Goal: Transaction & Acquisition: Purchase product/service

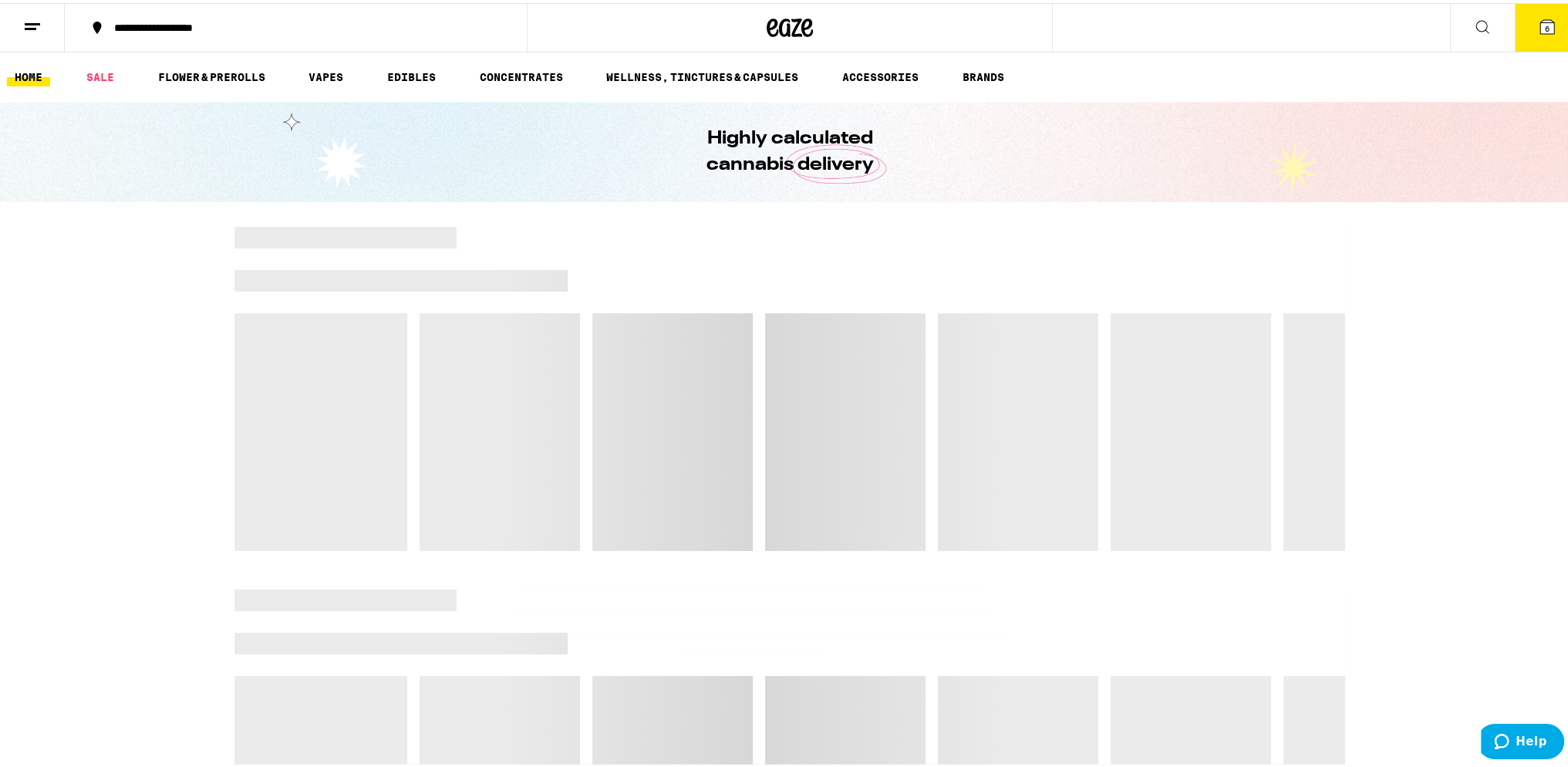
click at [1540, 18] on icon at bounding box center [1547, 23] width 14 height 14
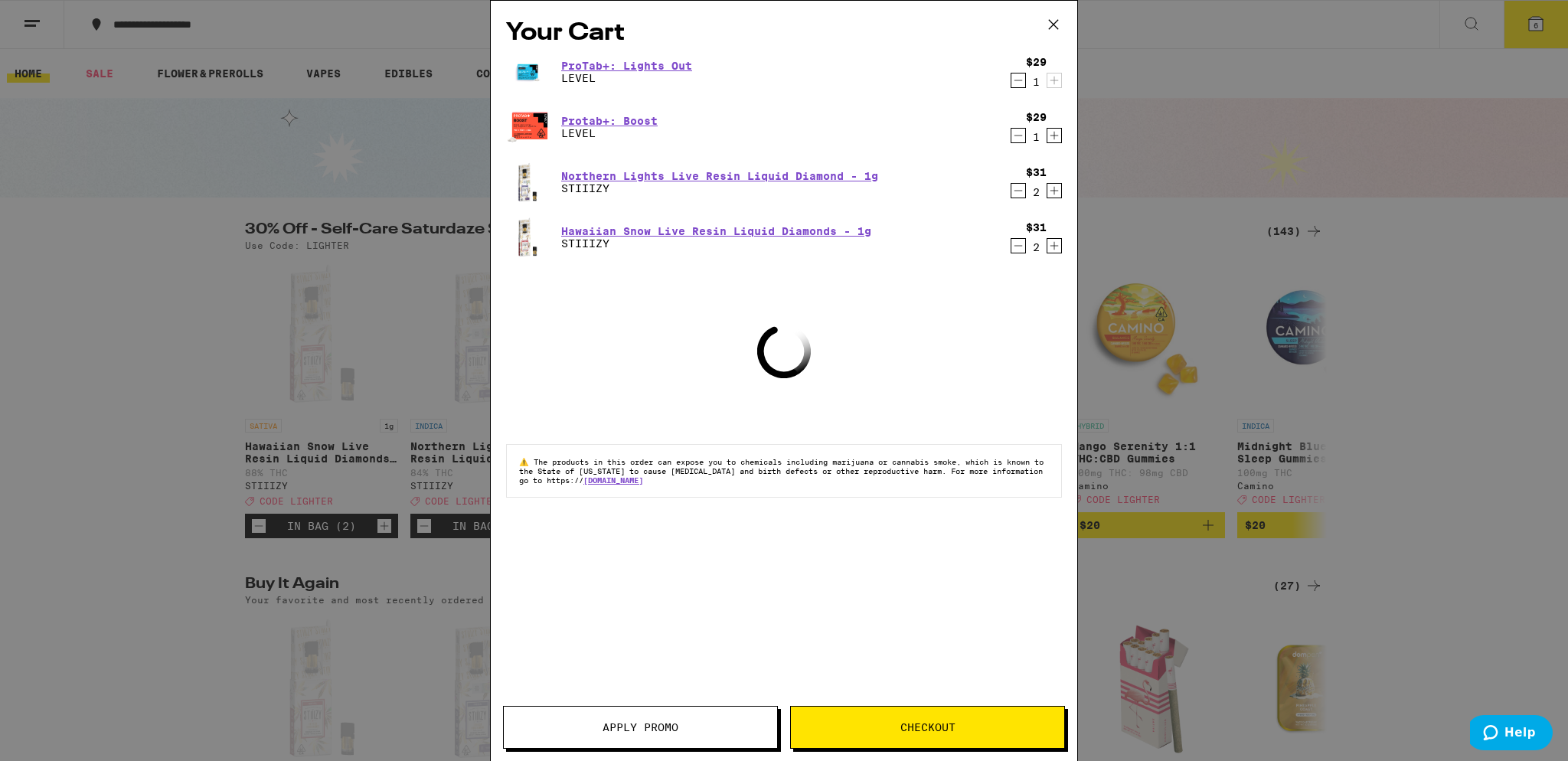
click at [1016, 79] on icon "Decrement" at bounding box center [1017, 80] width 14 height 18
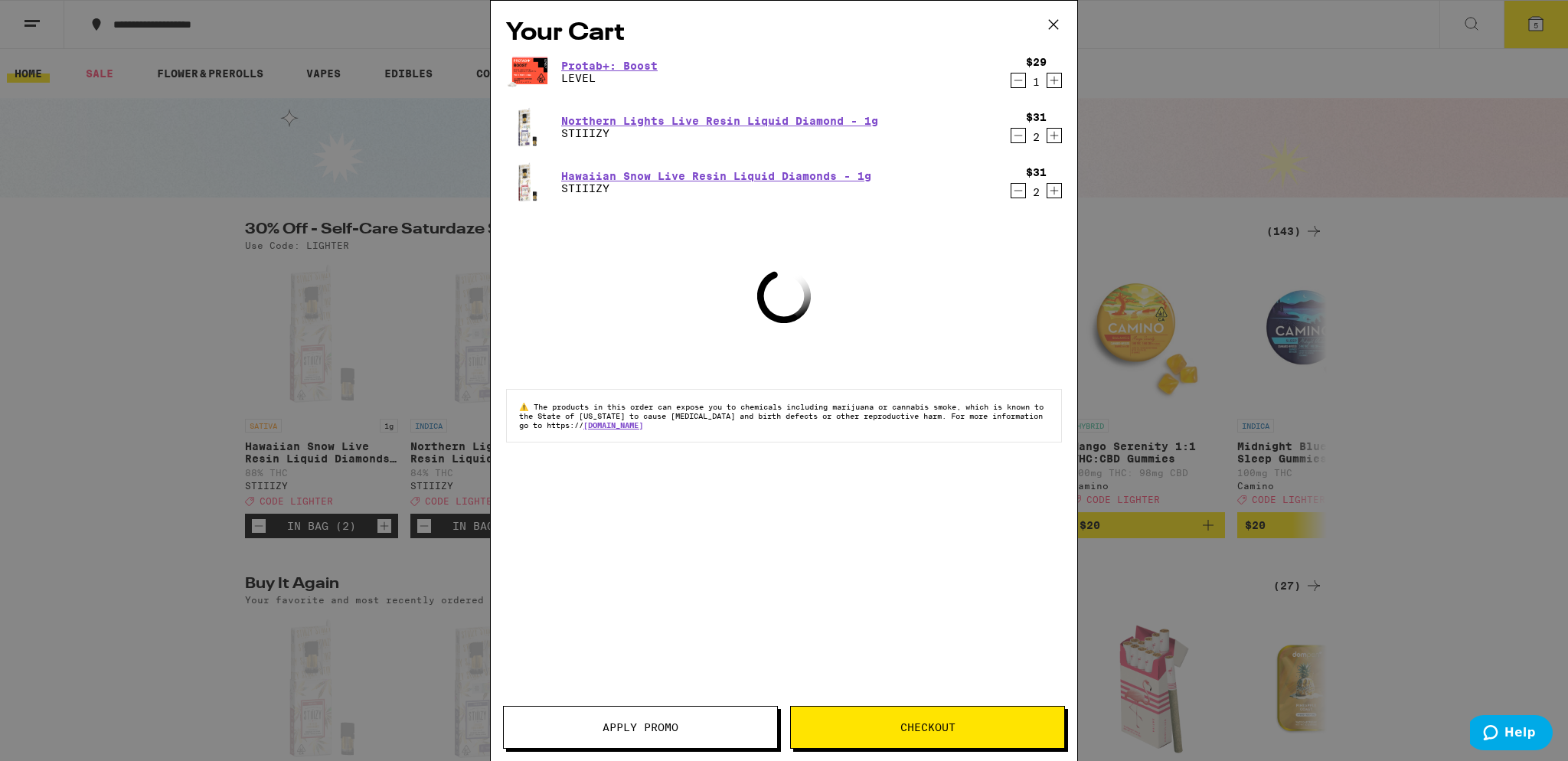
click at [1020, 82] on icon "Decrement" at bounding box center [1017, 80] width 14 height 18
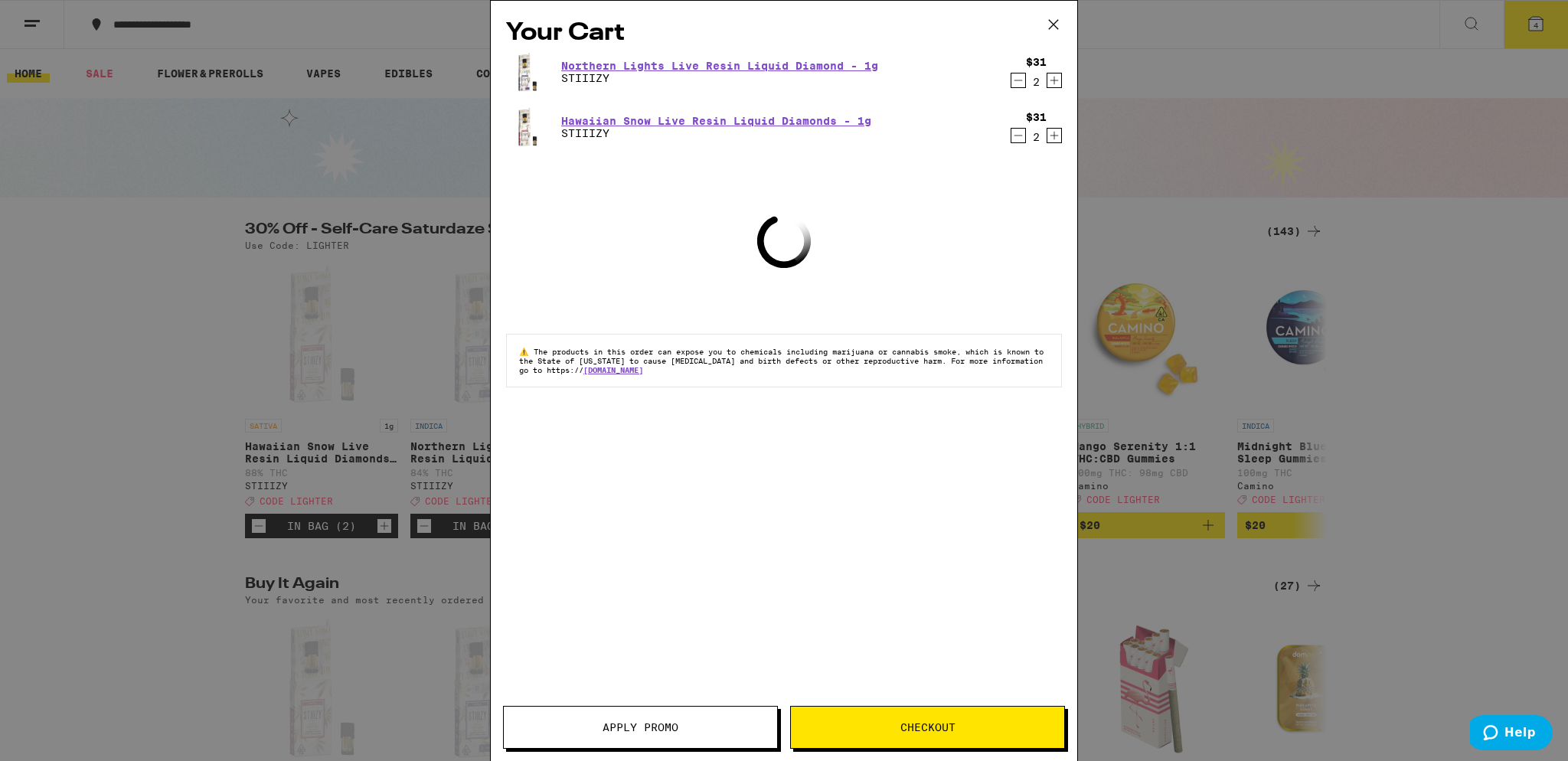
click at [1020, 82] on icon "Decrement" at bounding box center [1017, 80] width 14 height 18
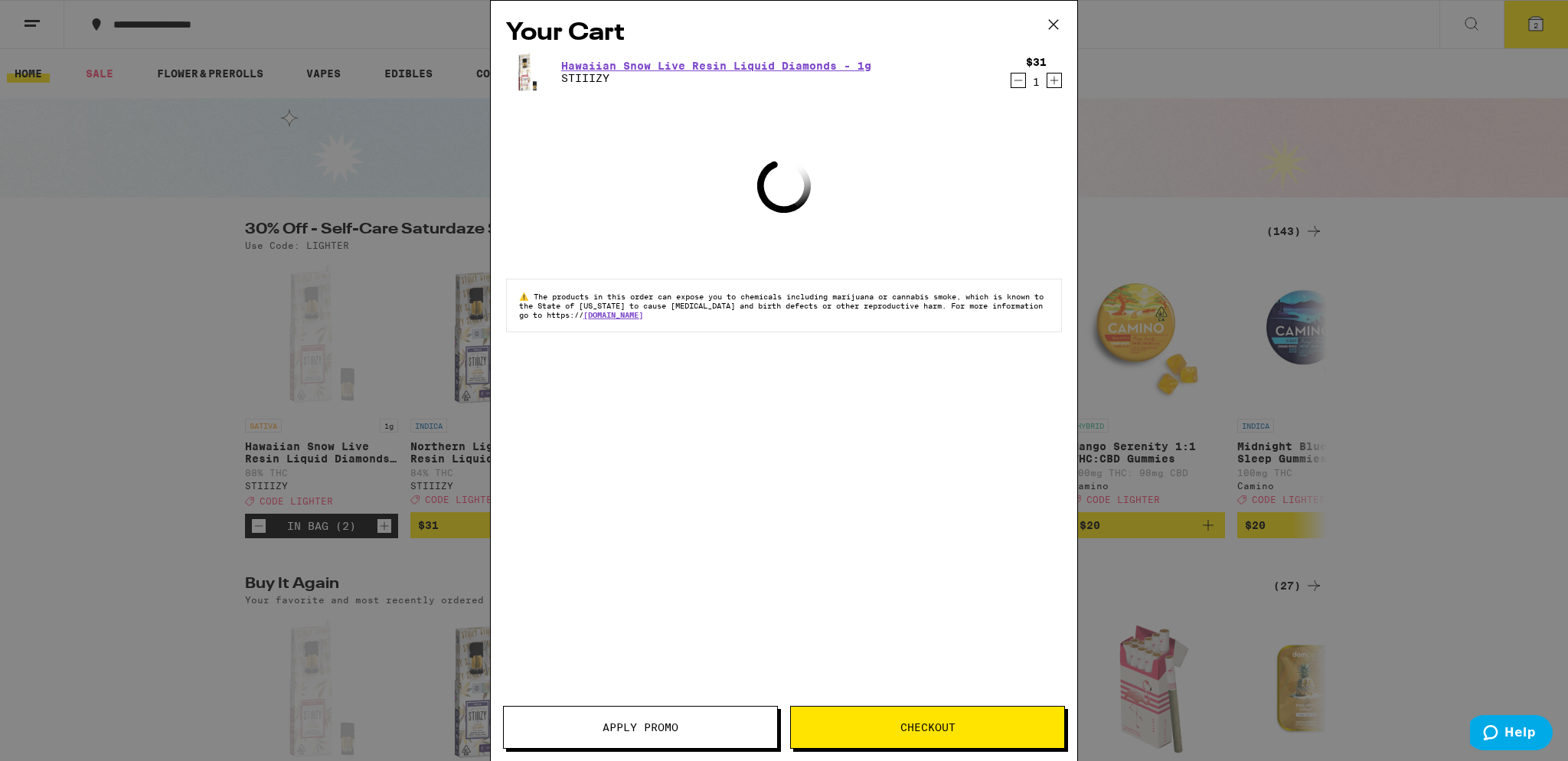
click at [1020, 82] on icon "Decrement" at bounding box center [1017, 80] width 14 height 18
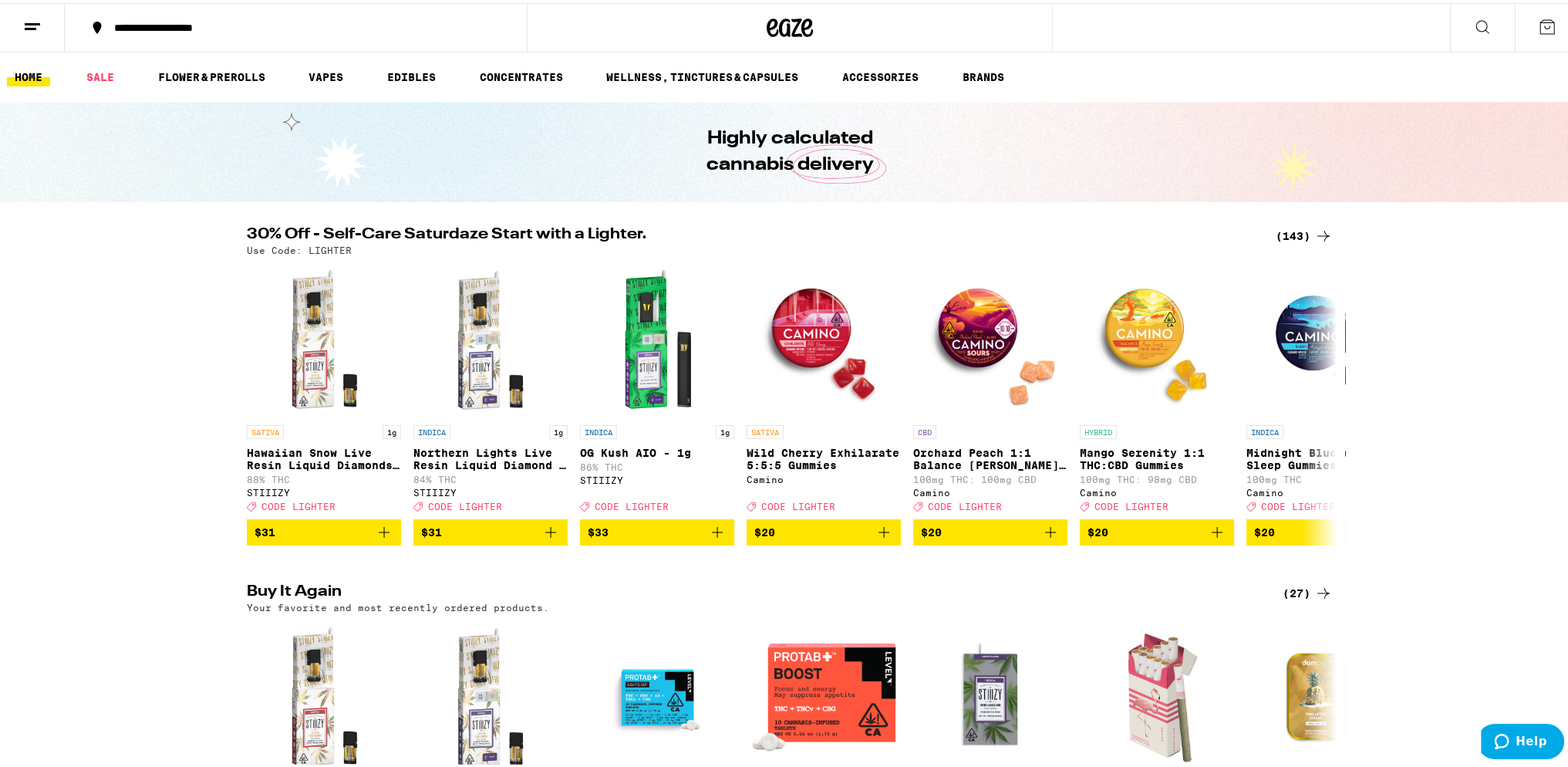
click at [309, 231] on h2 "30% Off - Self-Care Saturdaze Start with a Lighter." at bounding box center [751, 233] width 1010 height 19
click at [1275, 229] on div "(143)" at bounding box center [1304, 233] width 57 height 19
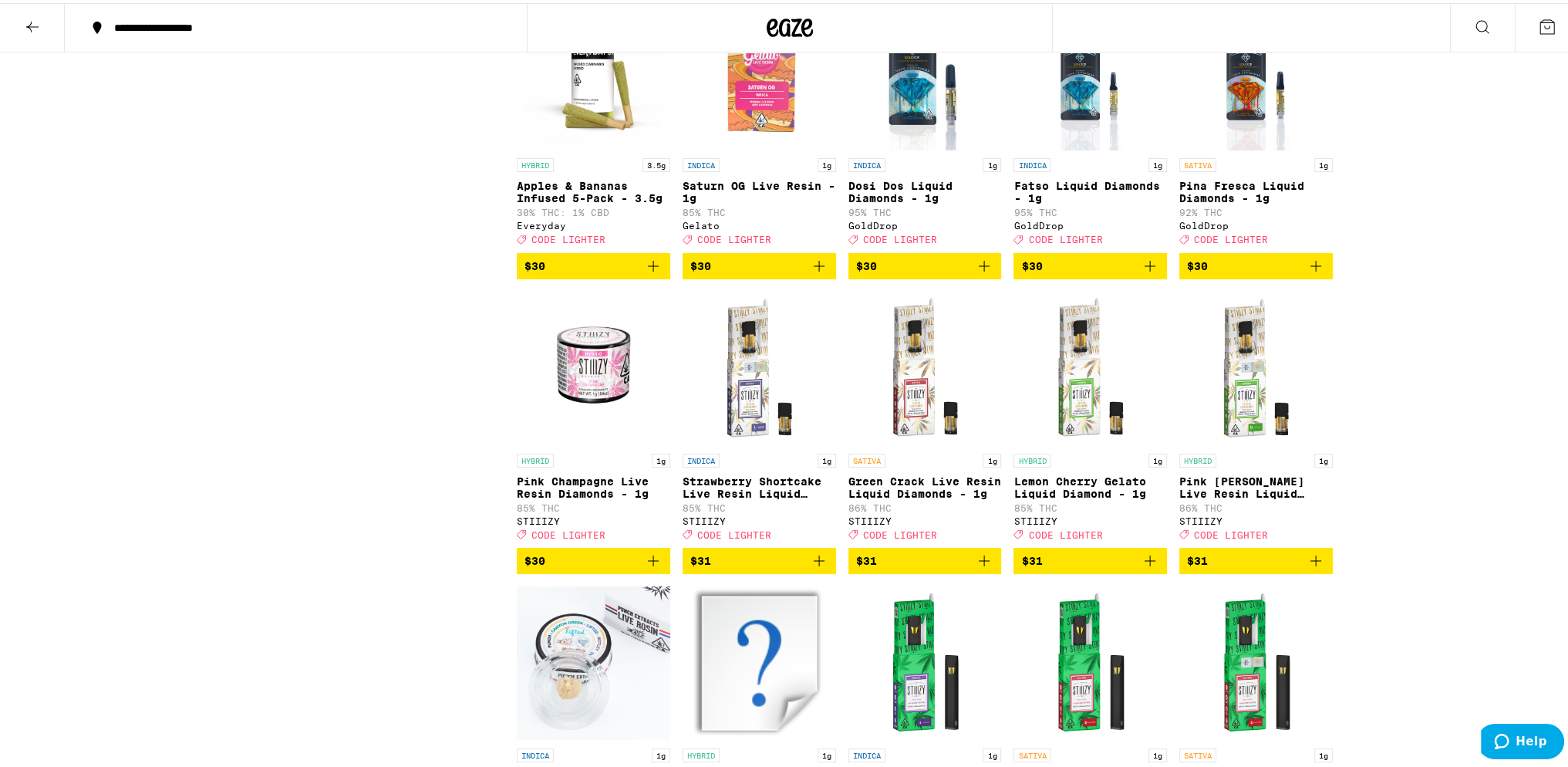
scroll to position [5245, 0]
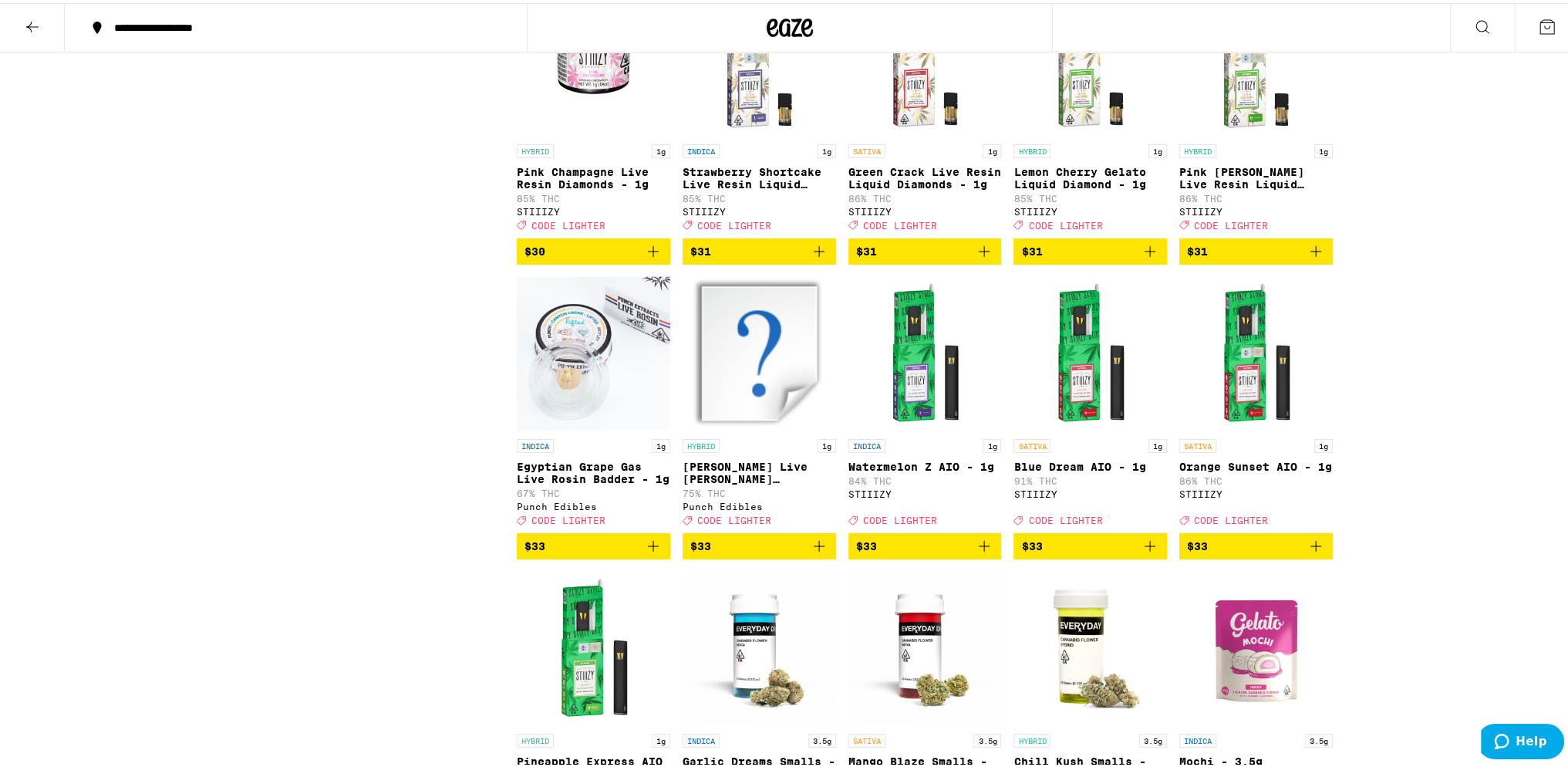
click at [816, 258] on icon "Add to bag" at bounding box center [819, 249] width 19 height 19
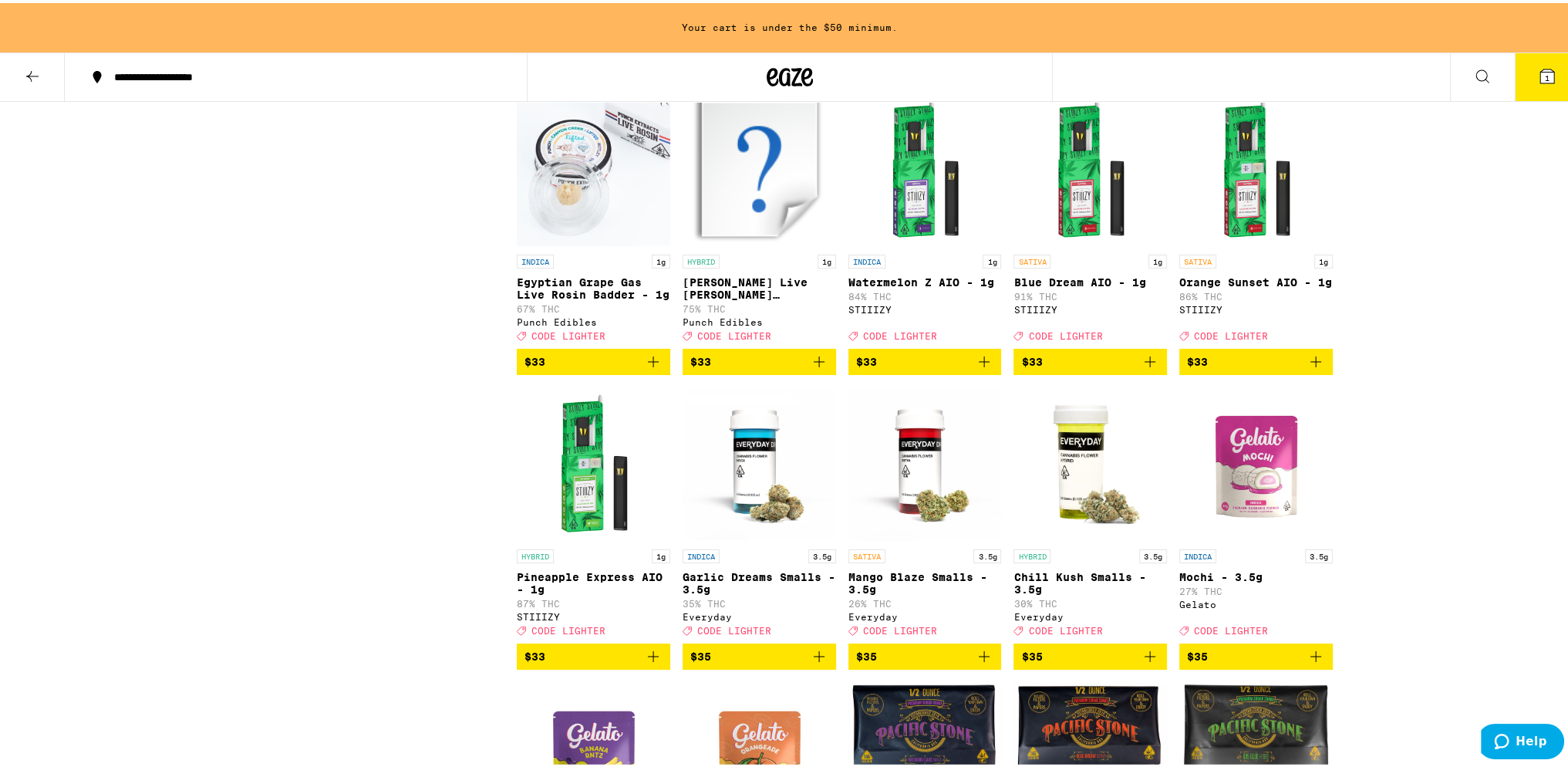
scroll to position [5217, 0]
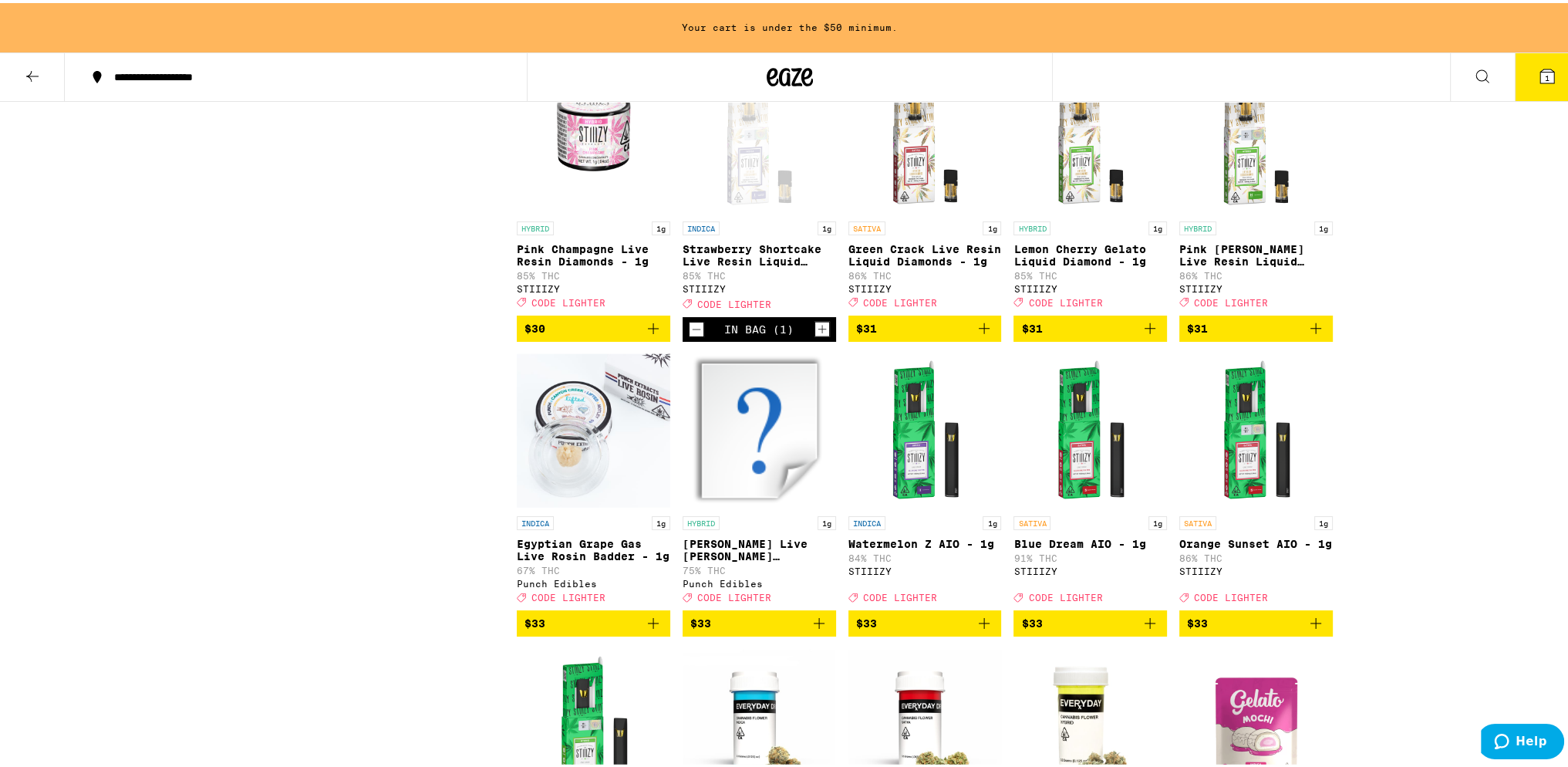
click at [1295, 335] on span "$31" at bounding box center [1256, 326] width 138 height 19
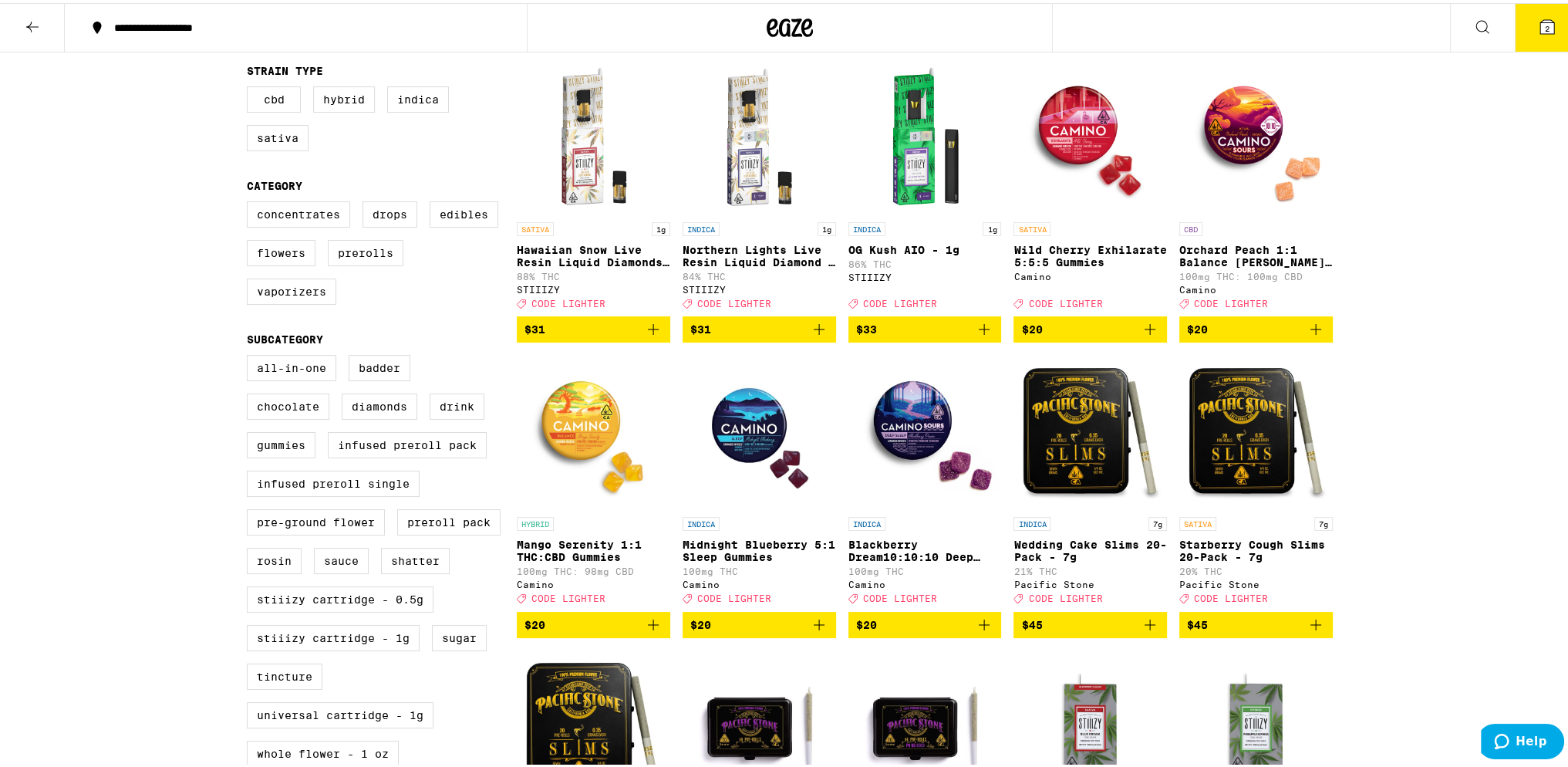
scroll to position [0, 0]
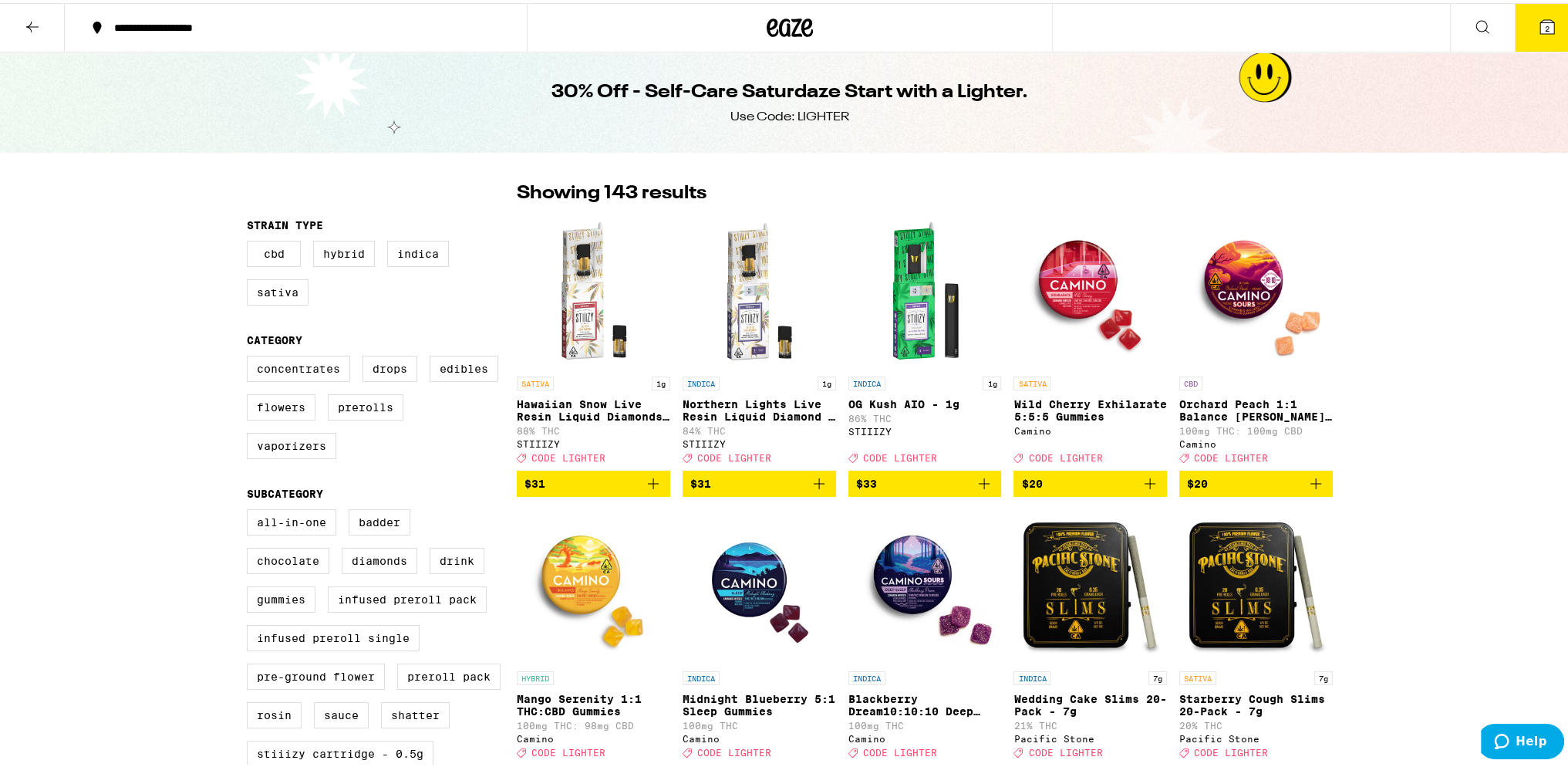
click at [46, 27] on button at bounding box center [32, 25] width 65 height 48
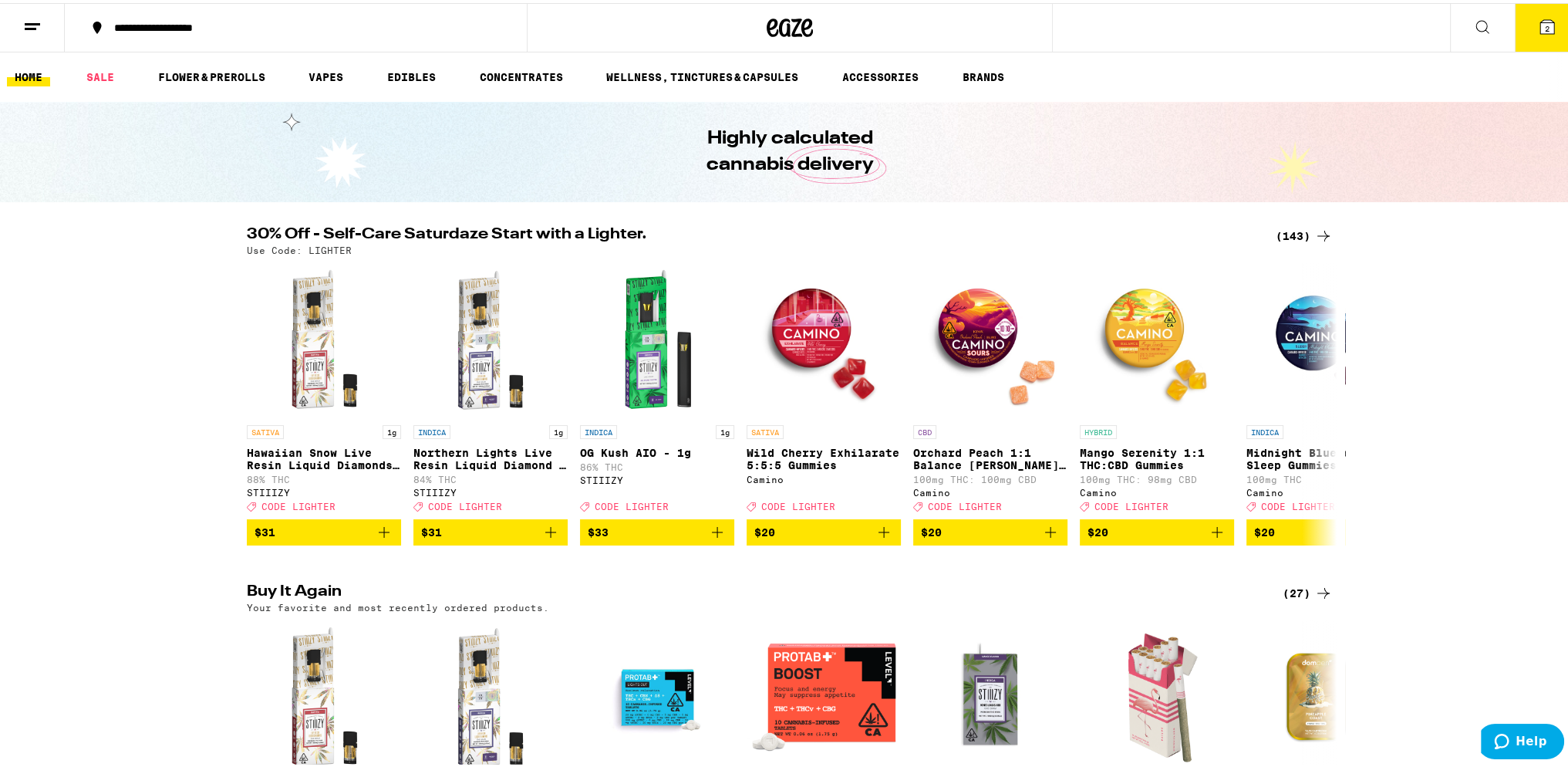
click at [764, 70] on link "WELLNESS, TINCTURES & CAPSULES" at bounding box center [702, 74] width 208 height 19
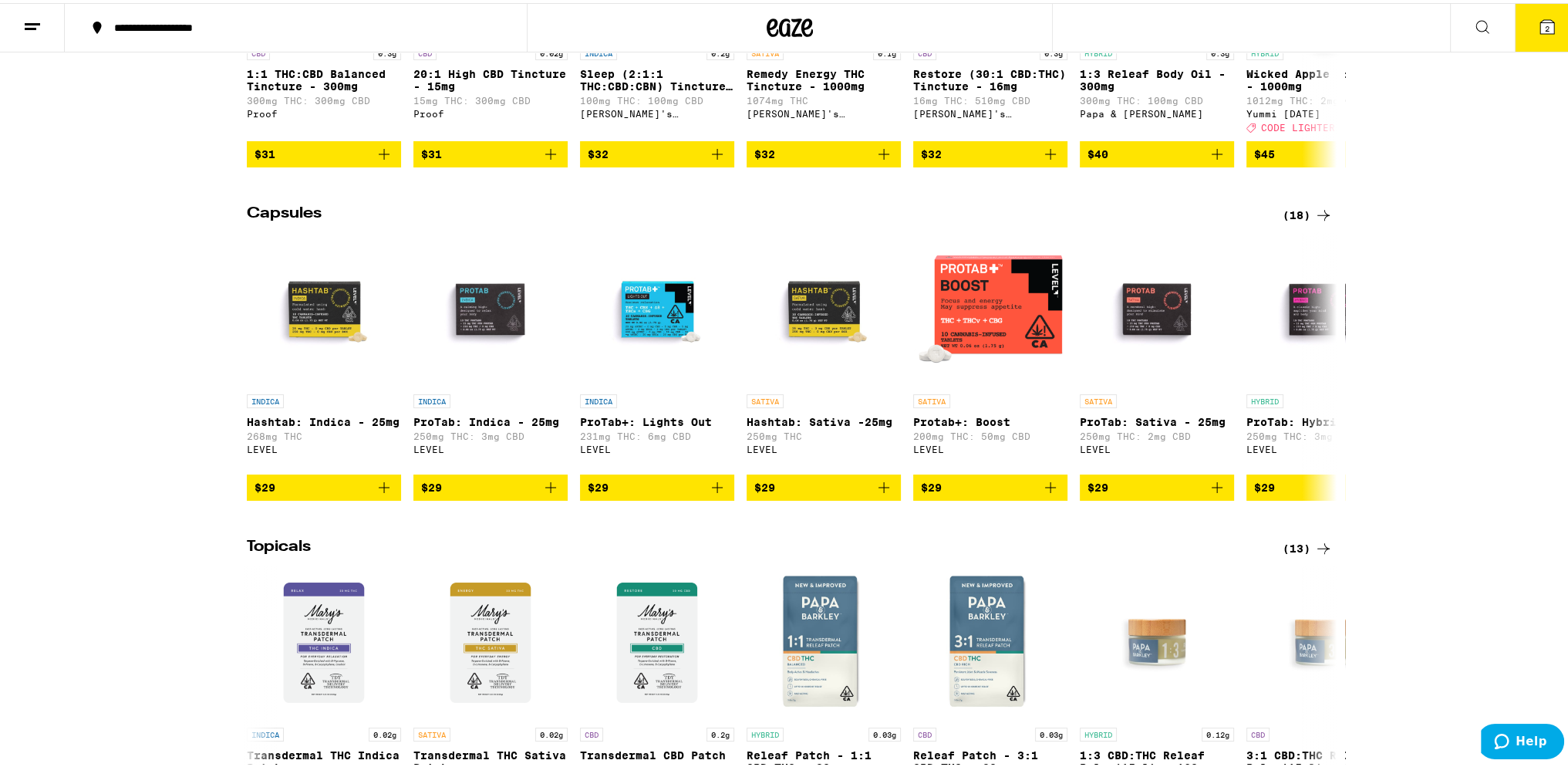
scroll to position [1080, 0]
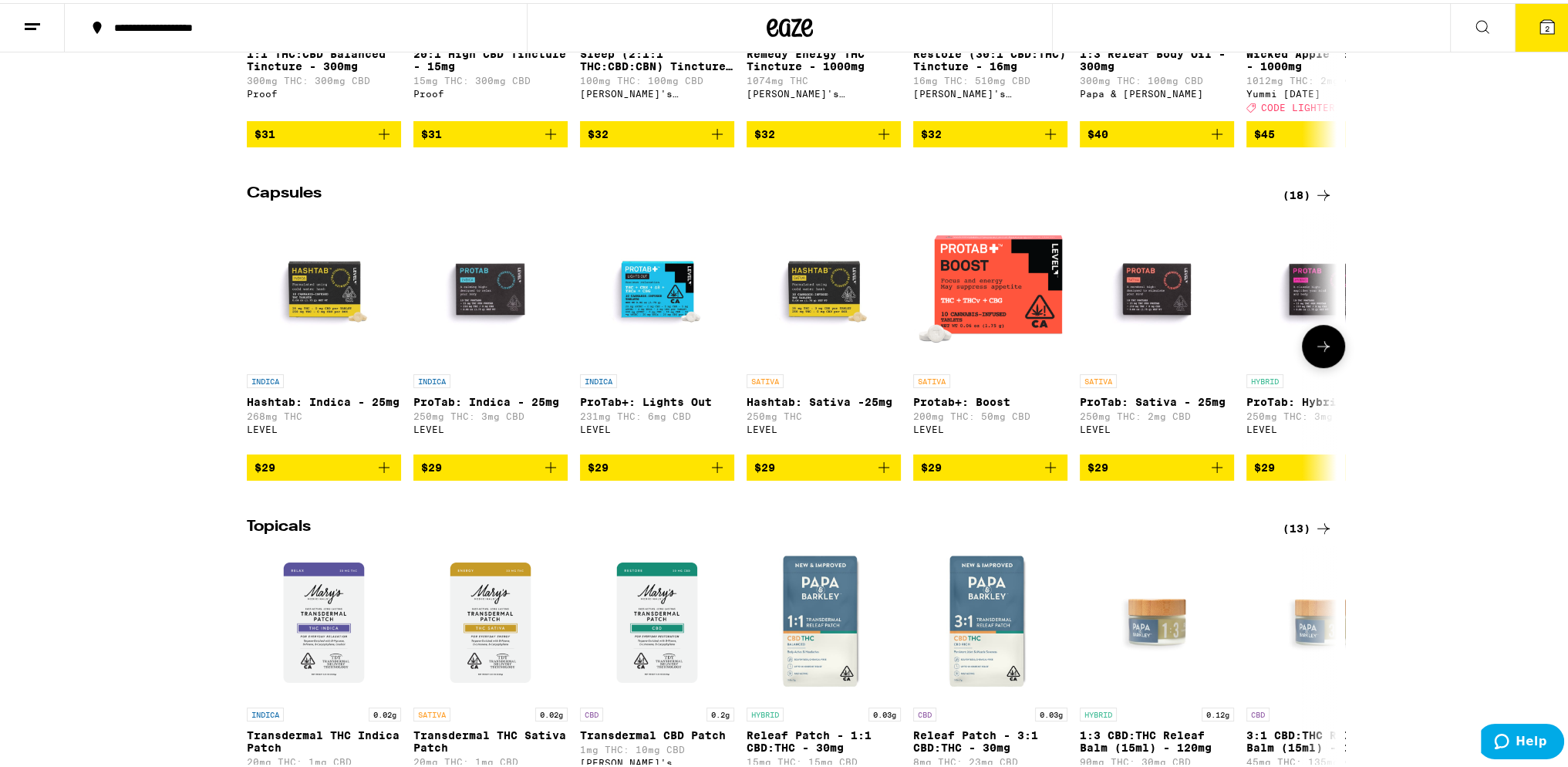
click at [1005, 357] on img "Open page for Protab+: Boost from LEVEL" at bounding box center [990, 286] width 154 height 154
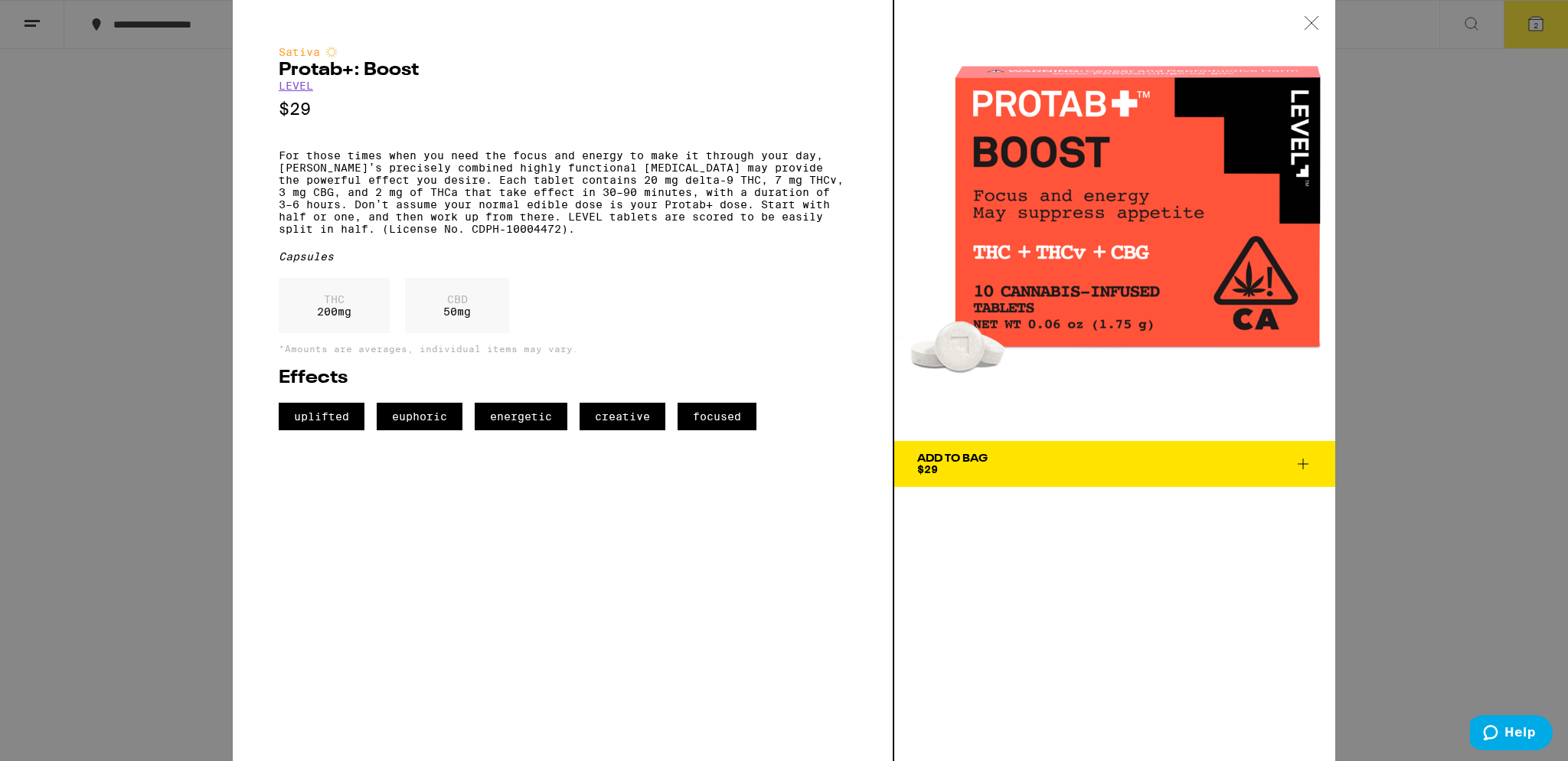
click at [1388, 339] on div "Sativa Protab+: Boost LEVEL $29 For those times when you need the focus and ene…" at bounding box center [784, 380] width 1568 height 761
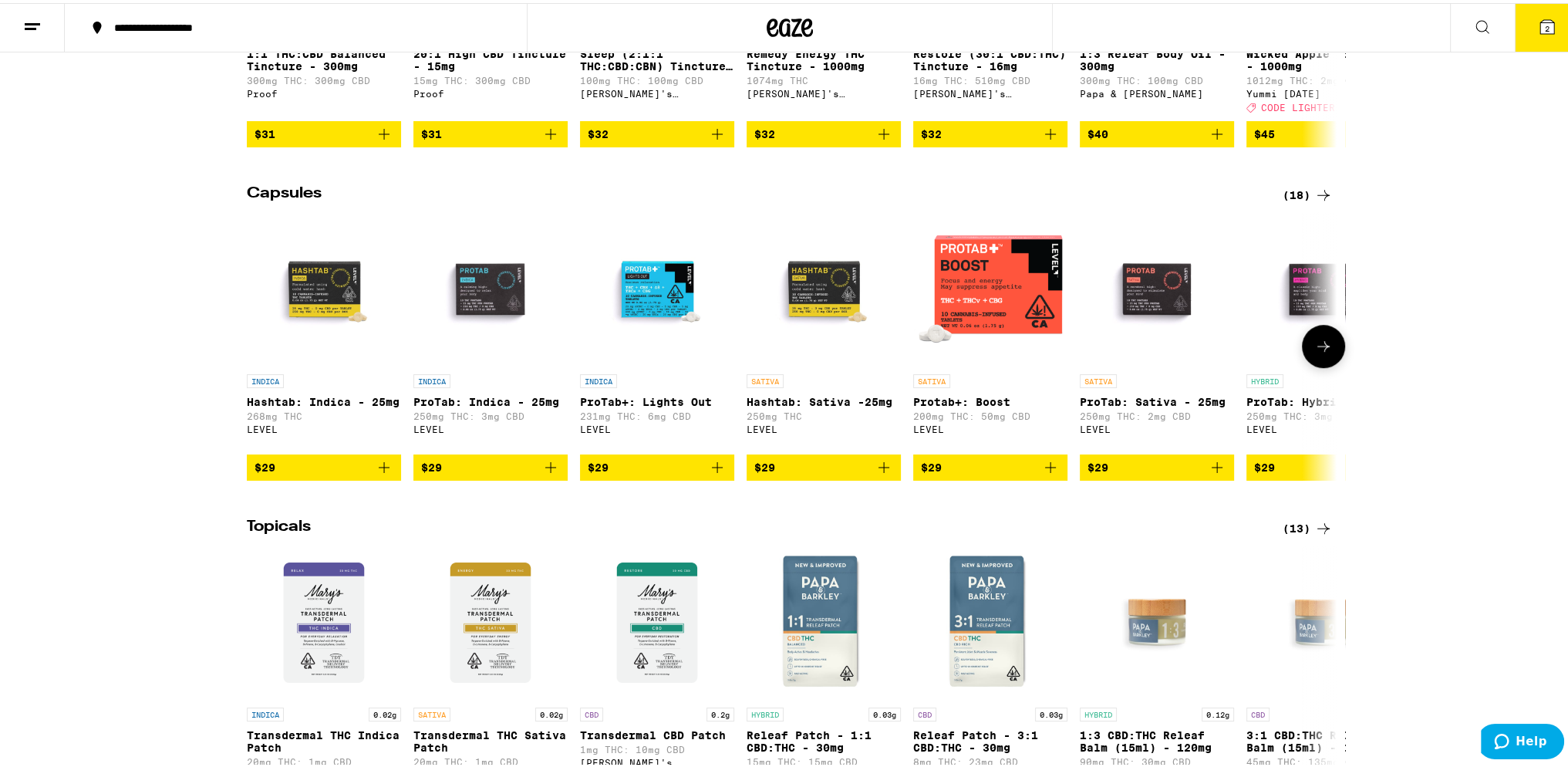
click at [1316, 364] on button at bounding box center [1323, 343] width 44 height 44
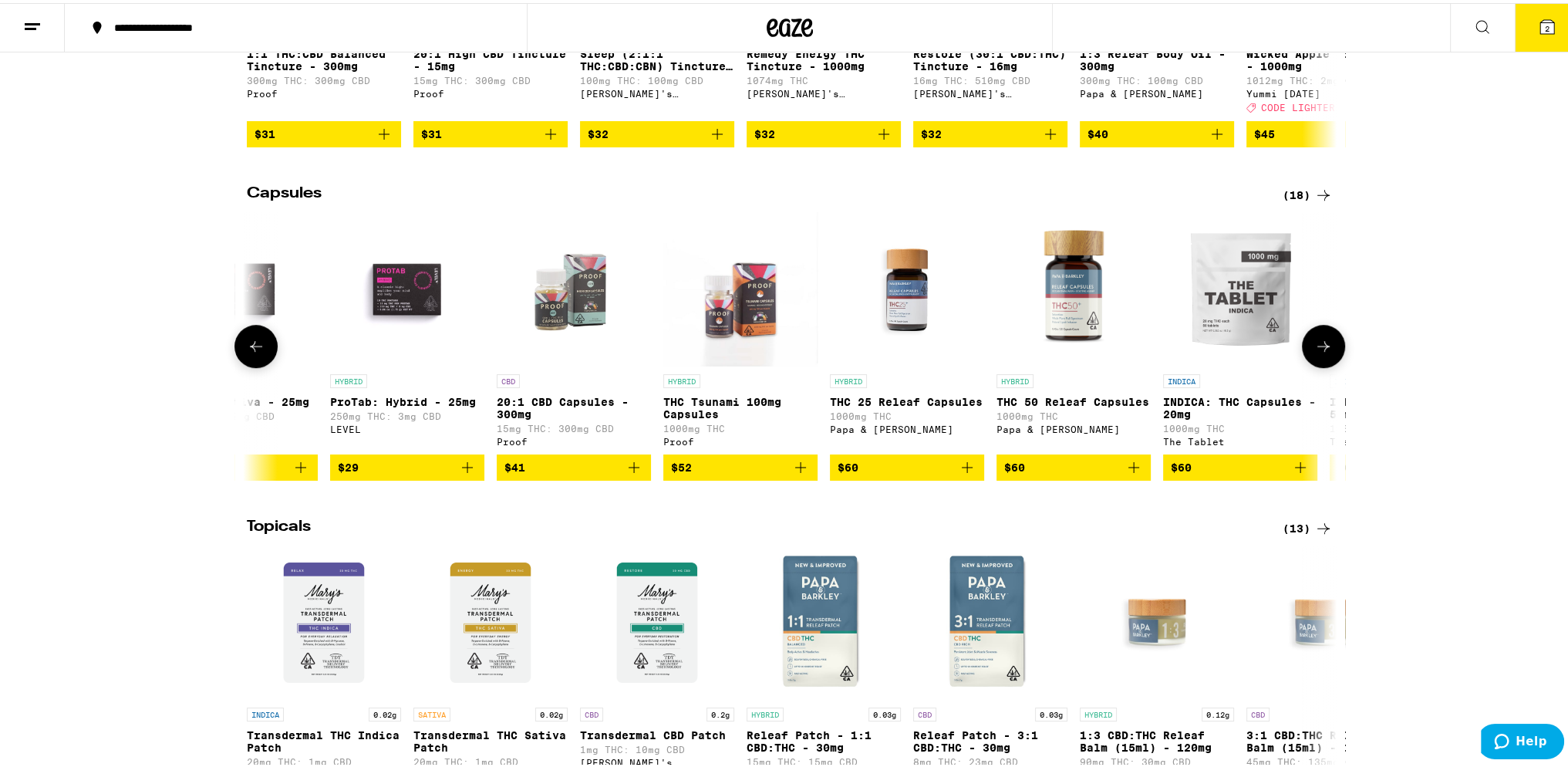
scroll to position [0, 918]
click at [250, 352] on icon at bounding box center [256, 343] width 19 height 19
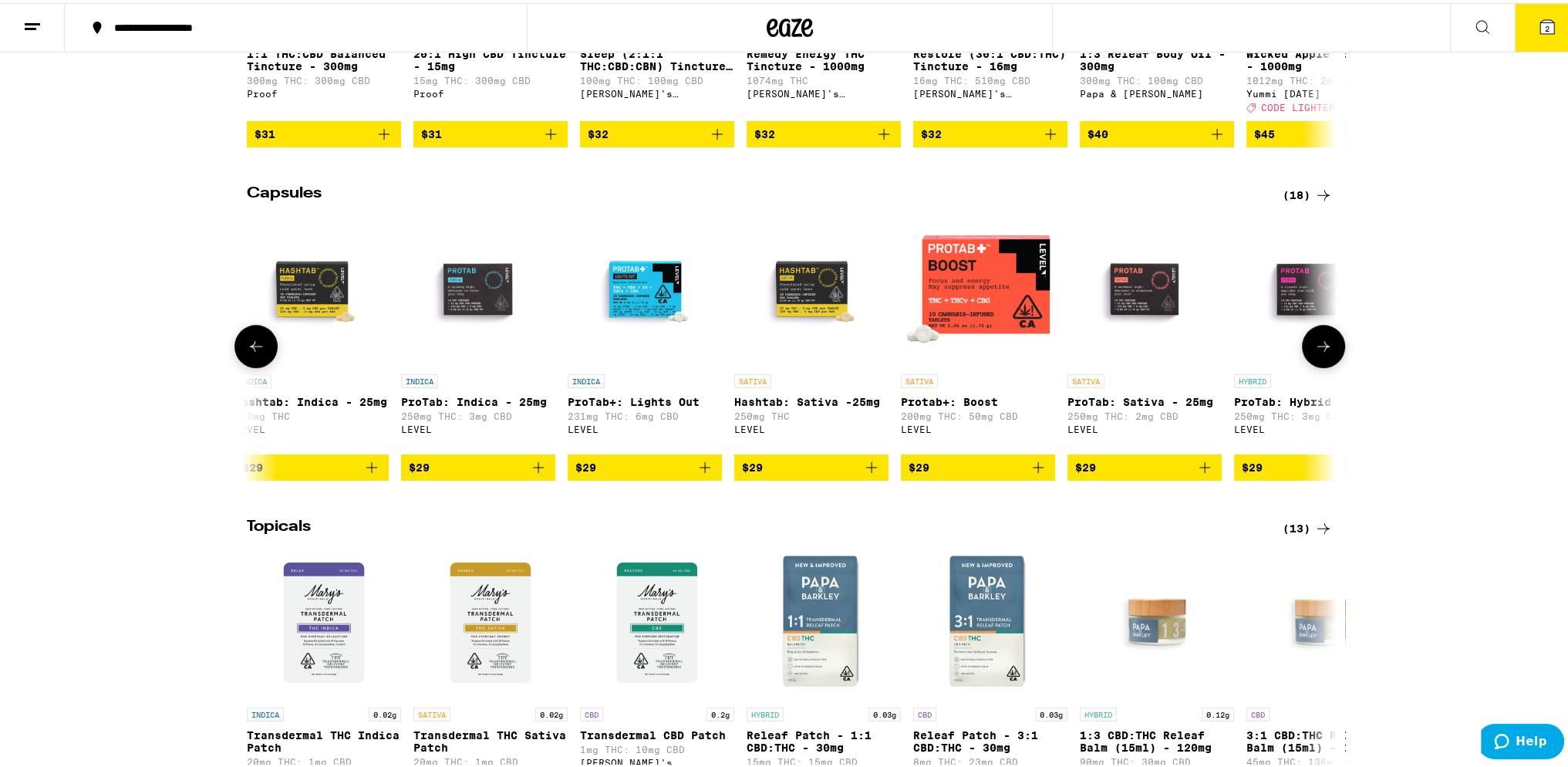
scroll to position [0, 0]
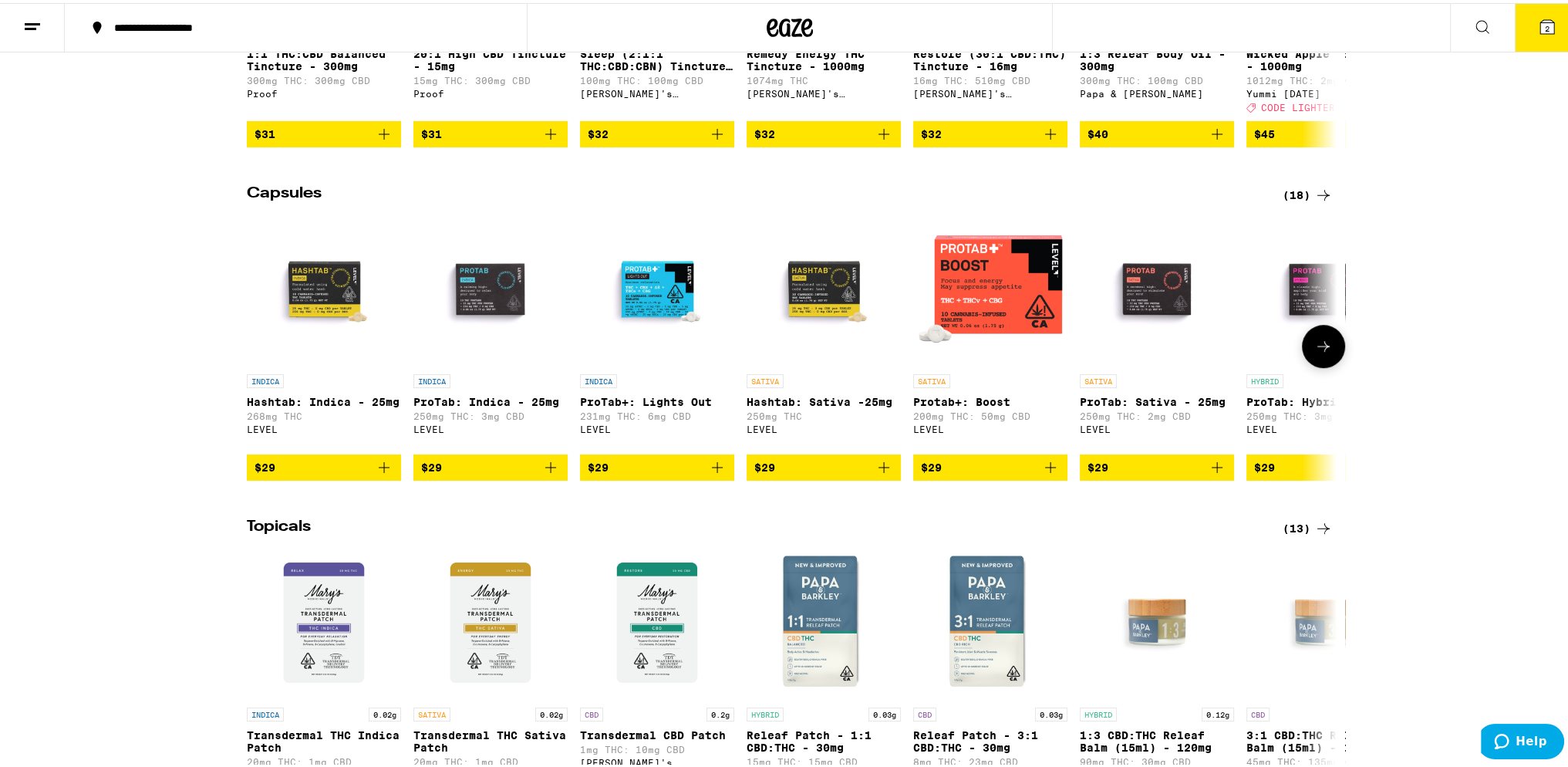
click at [1334, 364] on button at bounding box center [1323, 343] width 44 height 44
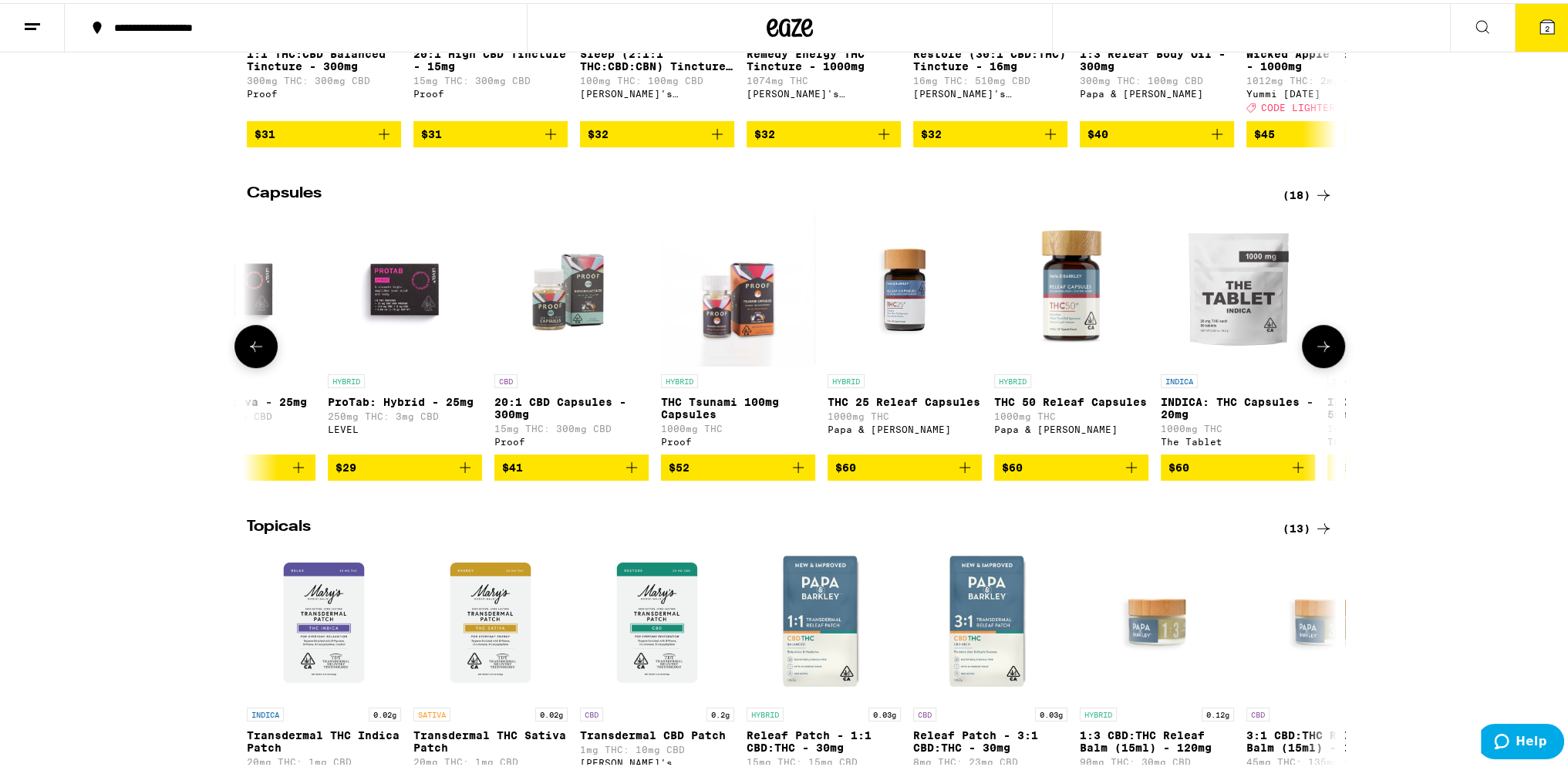
click at [1334, 364] on button at bounding box center [1323, 343] width 44 height 44
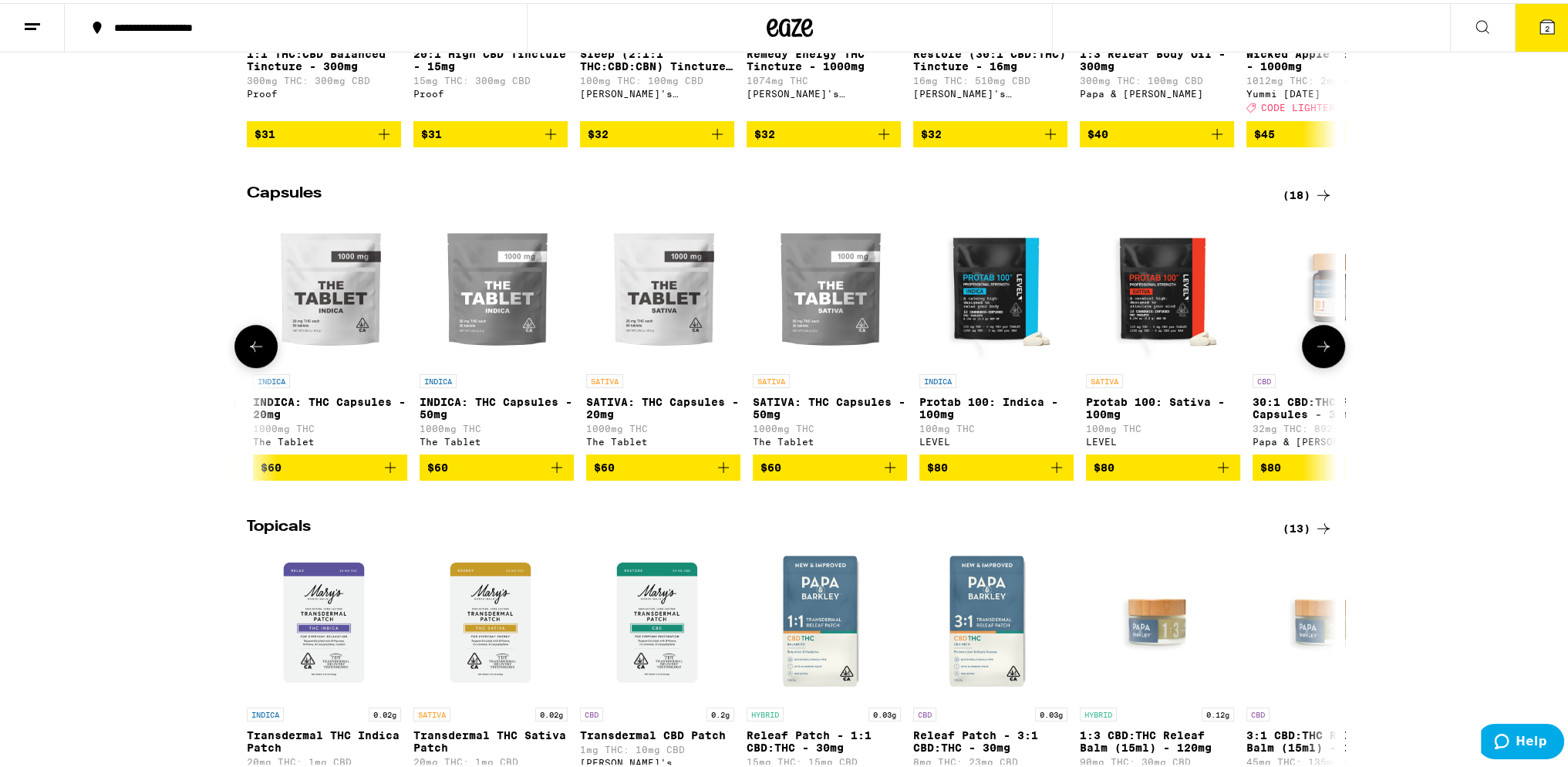
scroll to position [0, 1836]
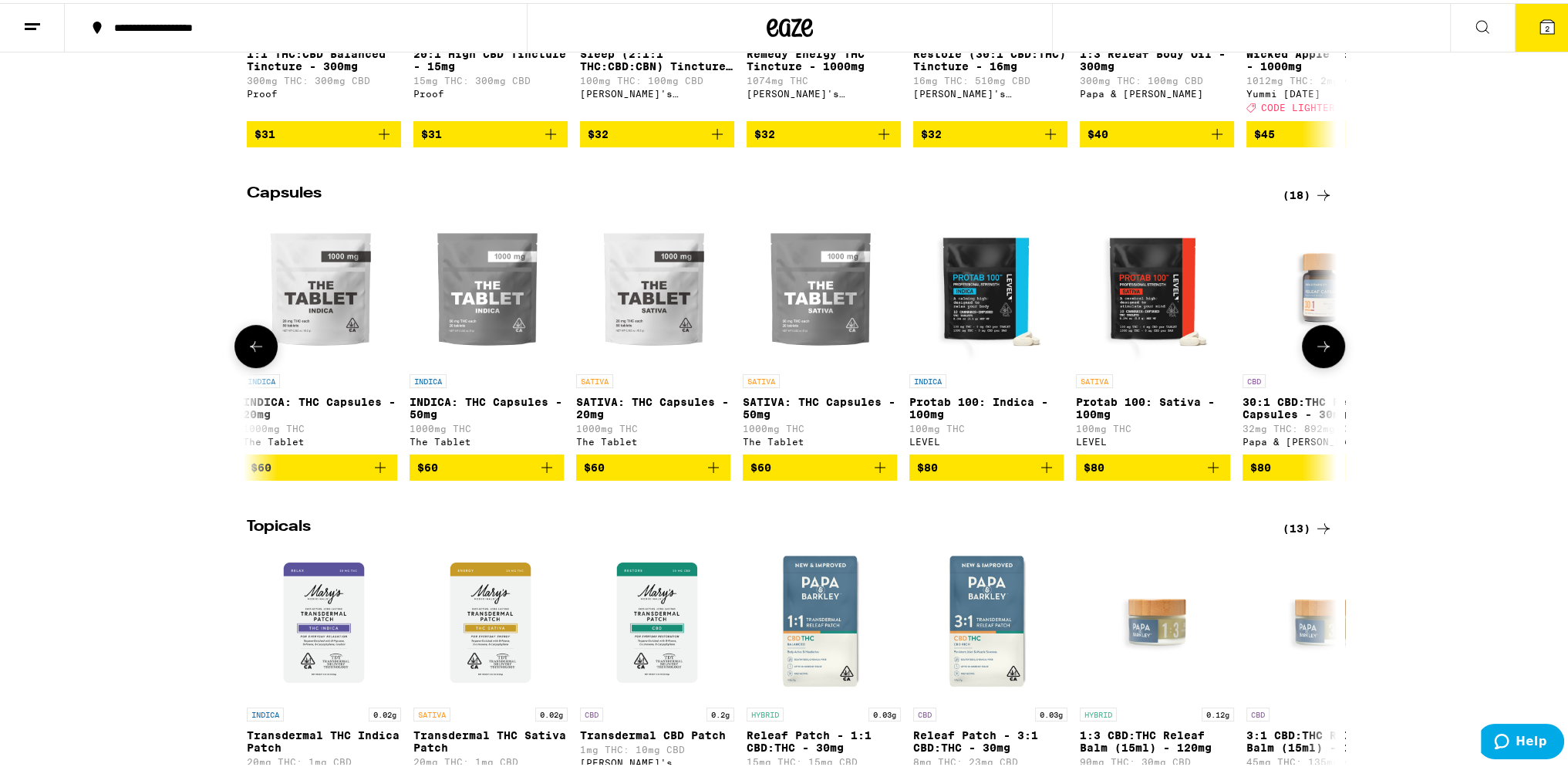
click at [1334, 364] on button at bounding box center [1323, 343] width 44 height 44
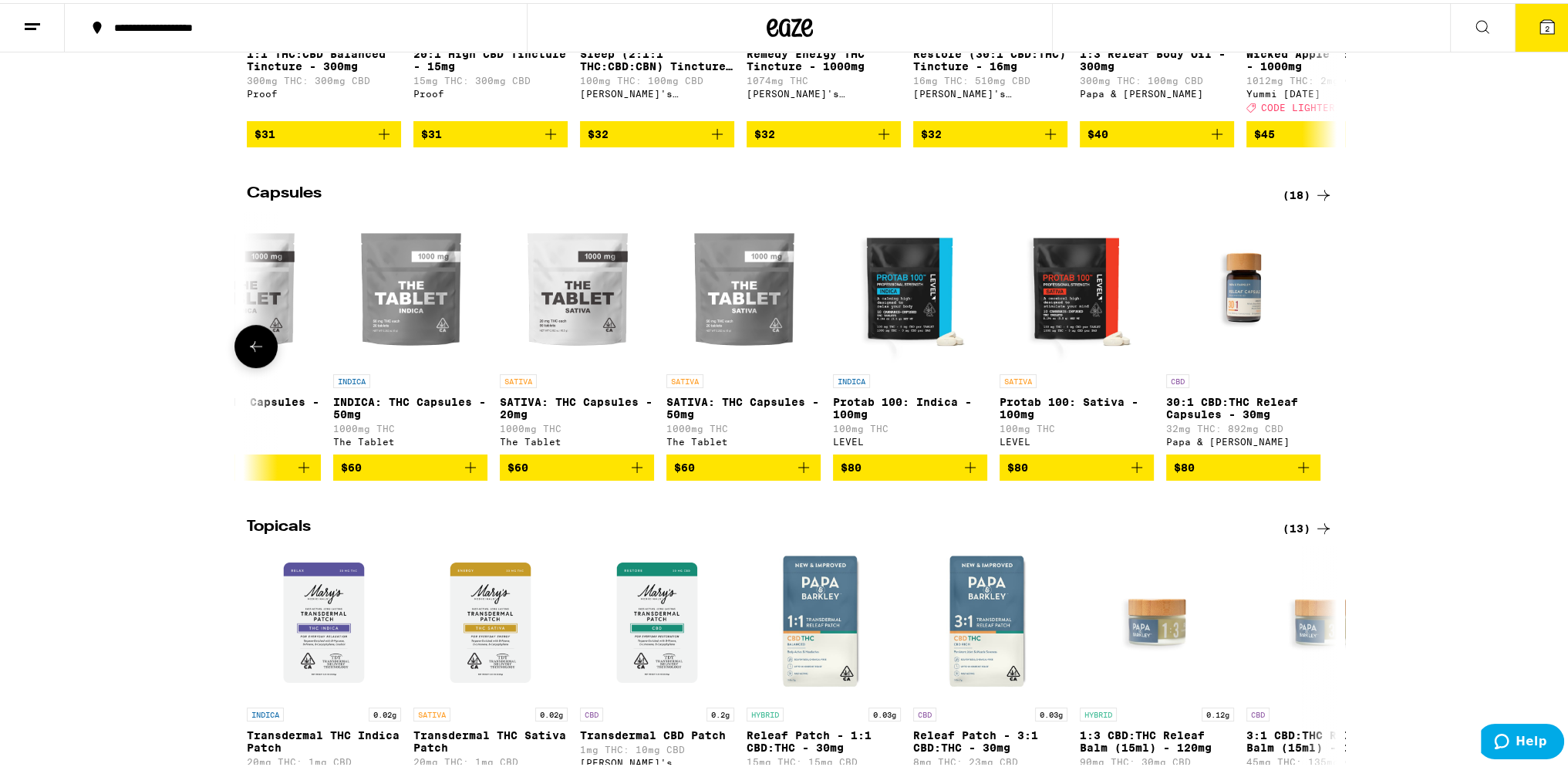
click at [1087, 334] on img "Open page for Protab 100: Sativa - 100mg from LEVEL" at bounding box center [1077, 286] width 154 height 154
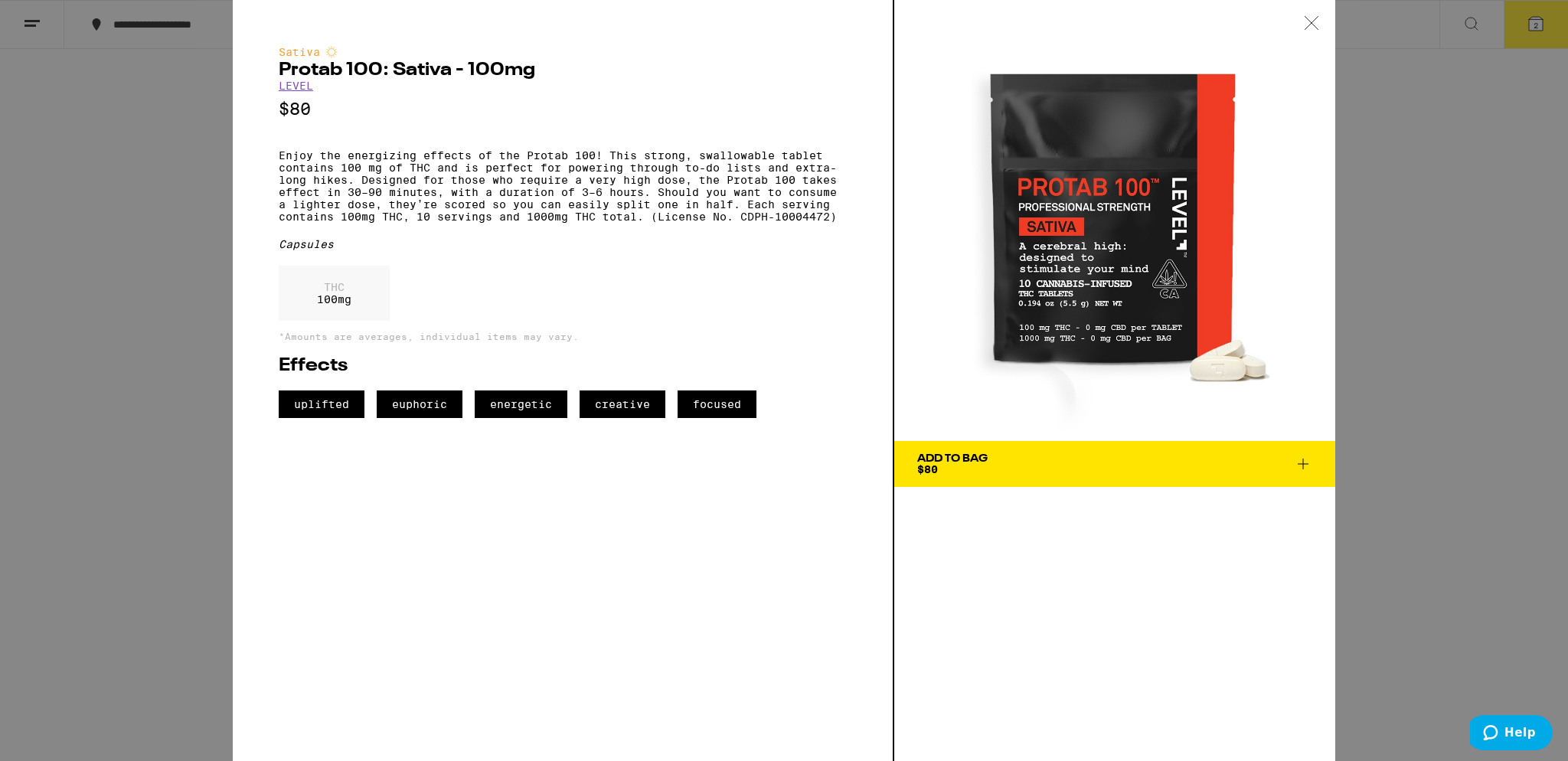
click at [183, 394] on div "Sativa Protab 100: Sativa - 100mg LEVEL $80 Enjoy the energizing effects of the…" at bounding box center [784, 380] width 1568 height 761
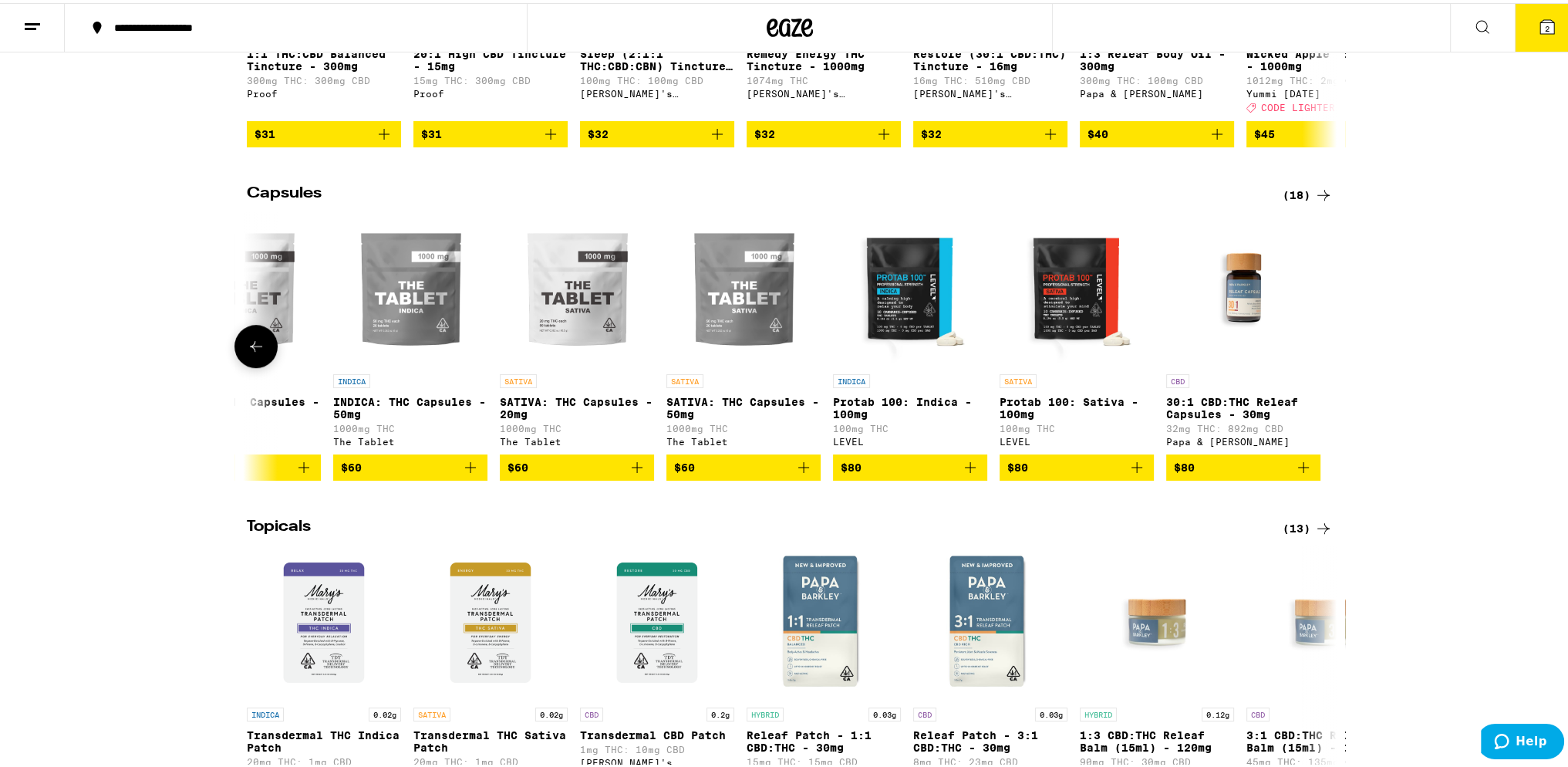
click at [949, 474] on span "$80" at bounding box center [910, 465] width 139 height 19
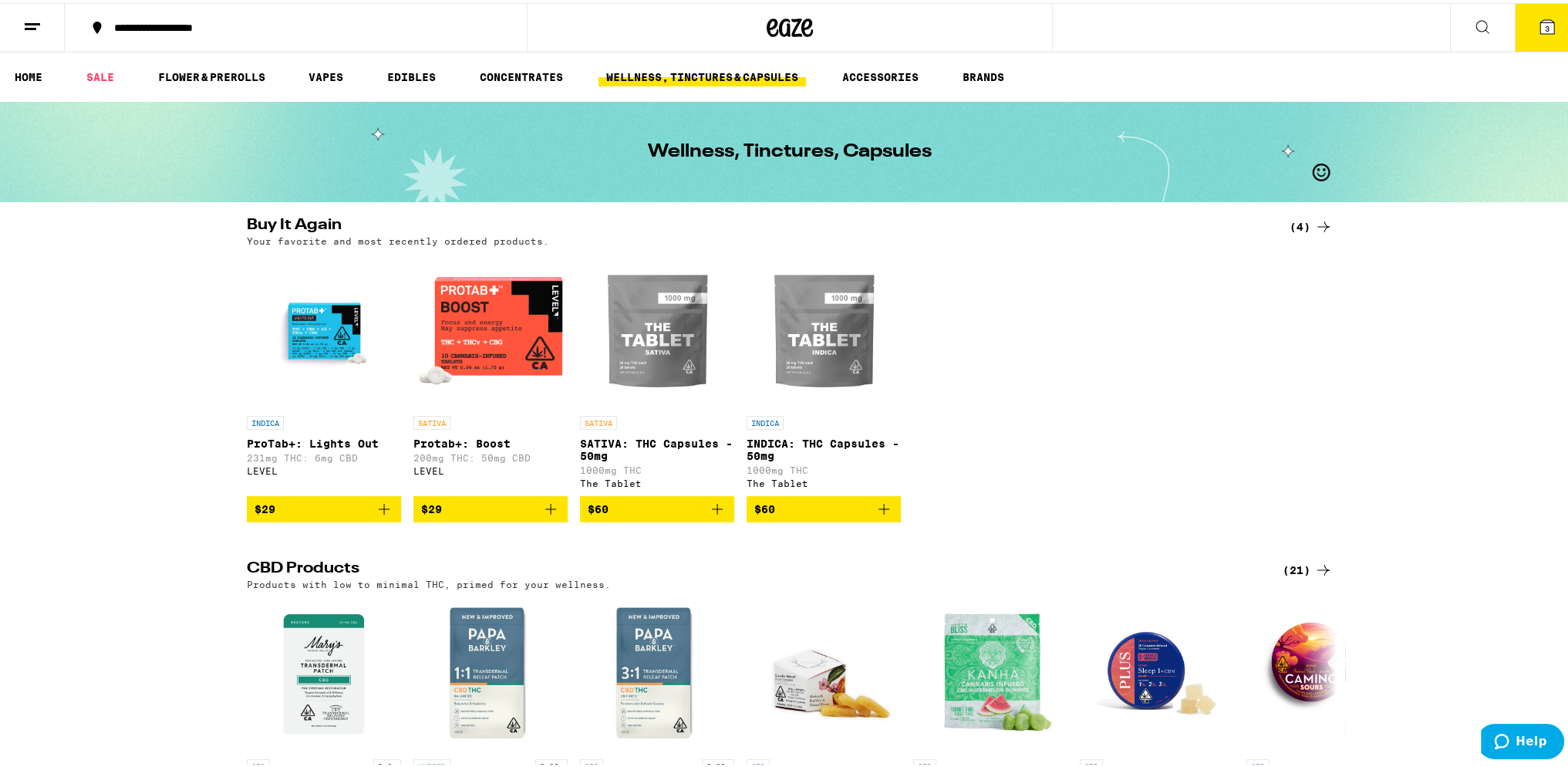
click at [1540, 27] on icon at bounding box center [1547, 23] width 14 height 14
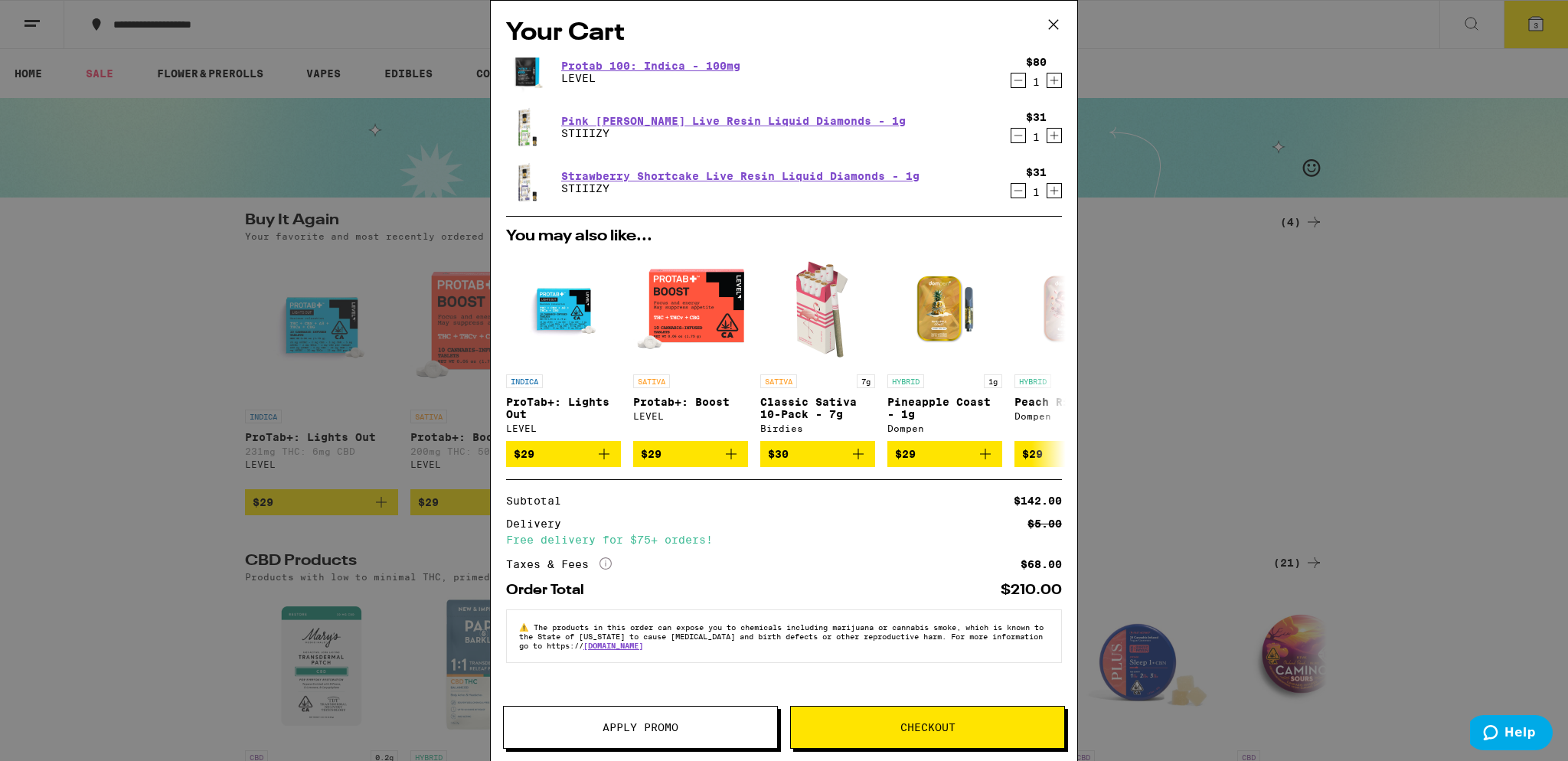
click at [605, 570] on icon "More Info" at bounding box center [605, 562] width 12 height 12
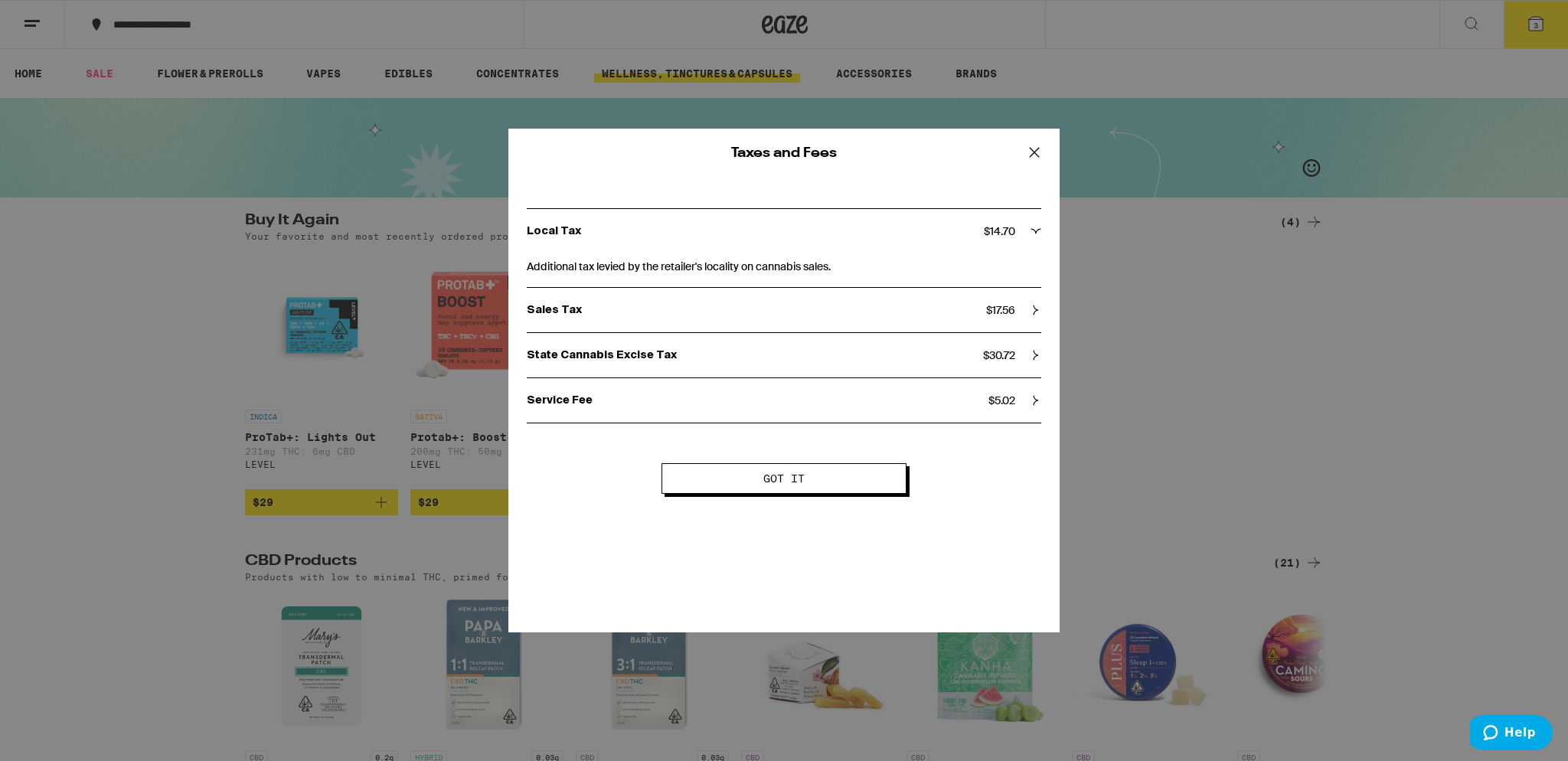
click at [816, 484] on button "Got it" at bounding box center [784, 478] width 245 height 30
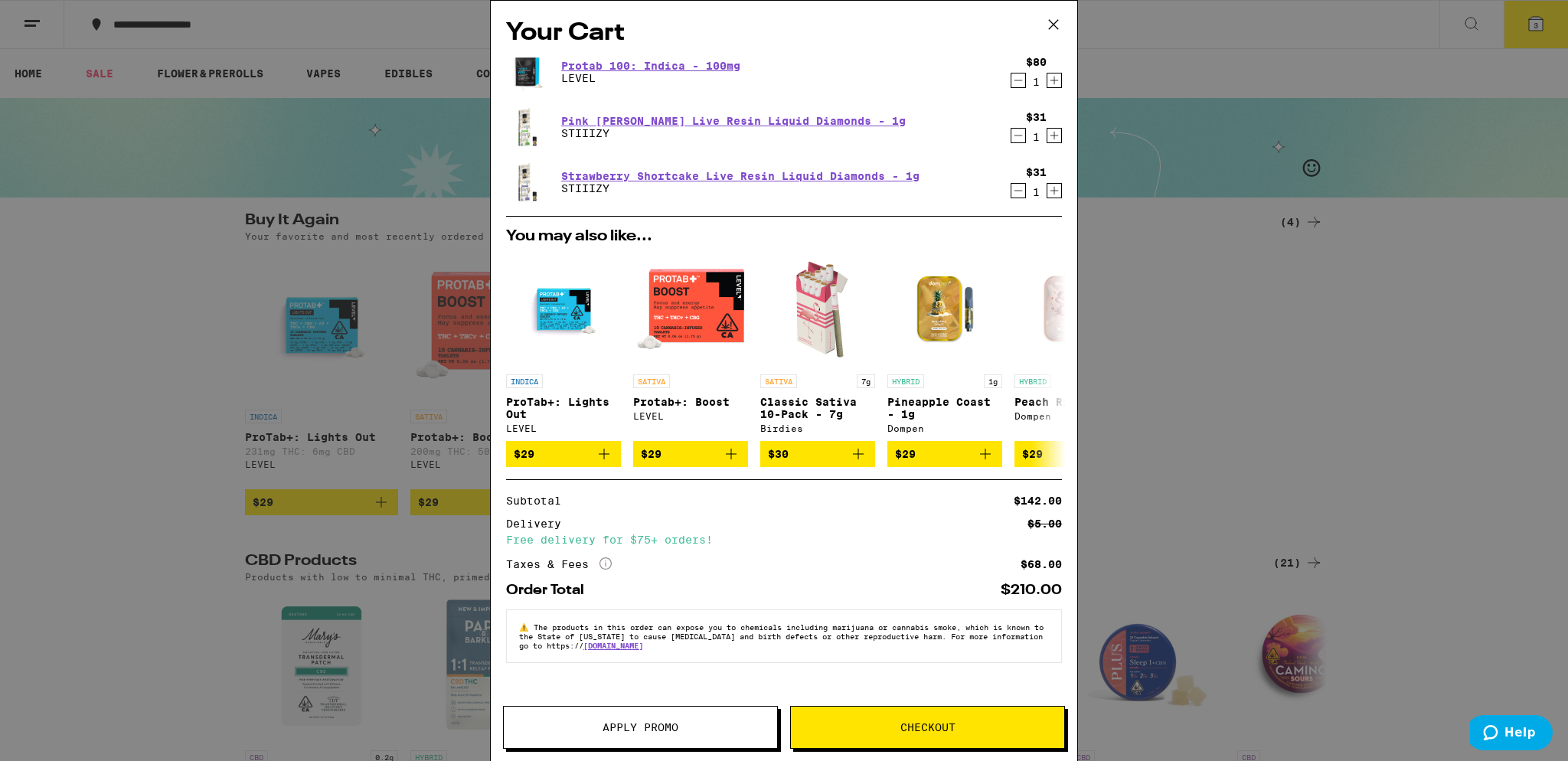
click at [1057, 134] on icon "Increment" at bounding box center [1054, 135] width 14 height 18
click at [1052, 189] on icon "Increment" at bounding box center [1054, 190] width 14 height 18
click at [1016, 188] on icon "Decrement" at bounding box center [1017, 190] width 14 height 18
click at [1020, 137] on icon "Decrement" at bounding box center [1017, 135] width 14 height 18
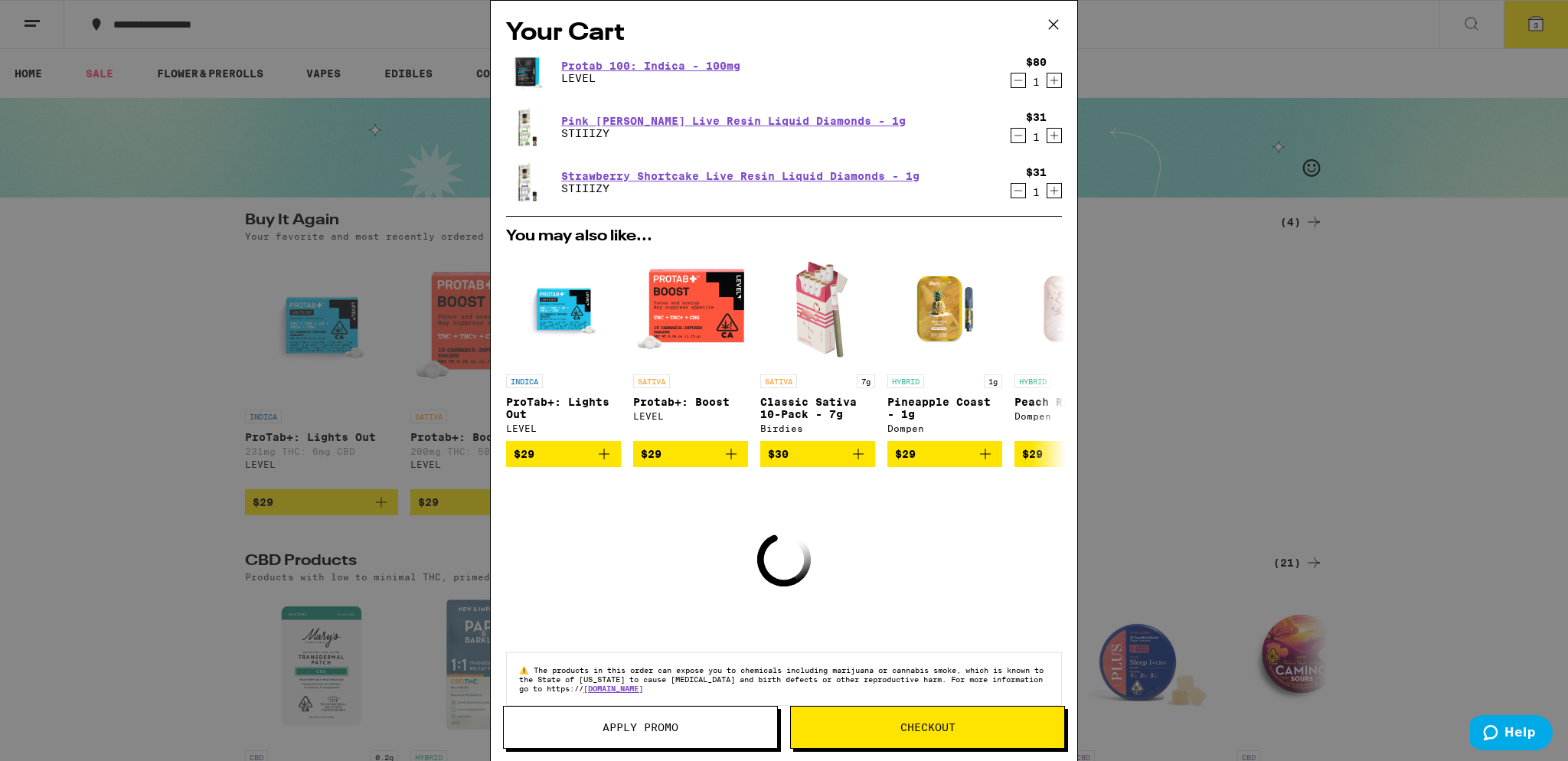
click at [1048, 193] on icon "Increment" at bounding box center [1054, 190] width 14 height 18
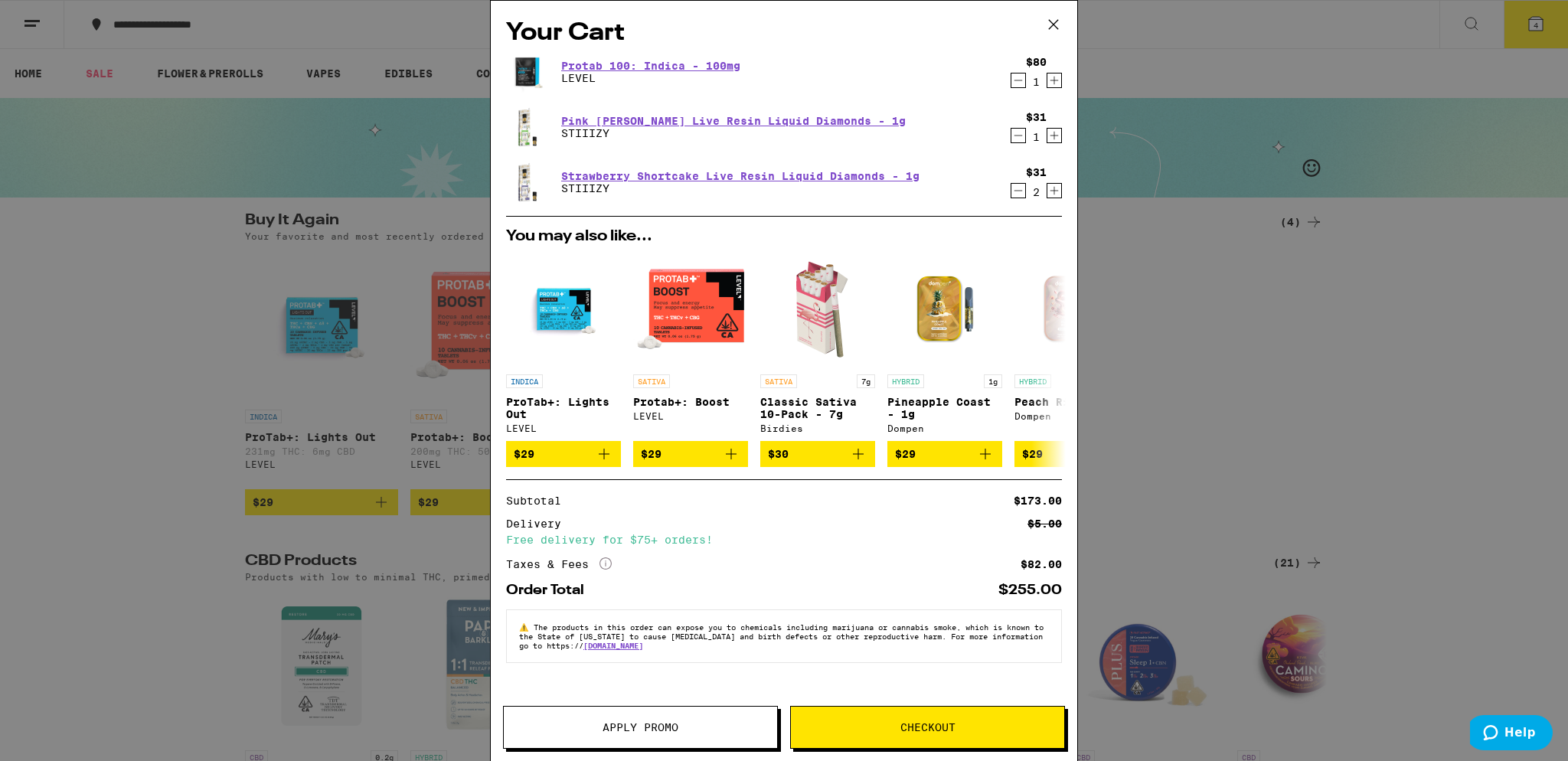
click at [883, 732] on span "Checkout" at bounding box center [927, 727] width 273 height 11
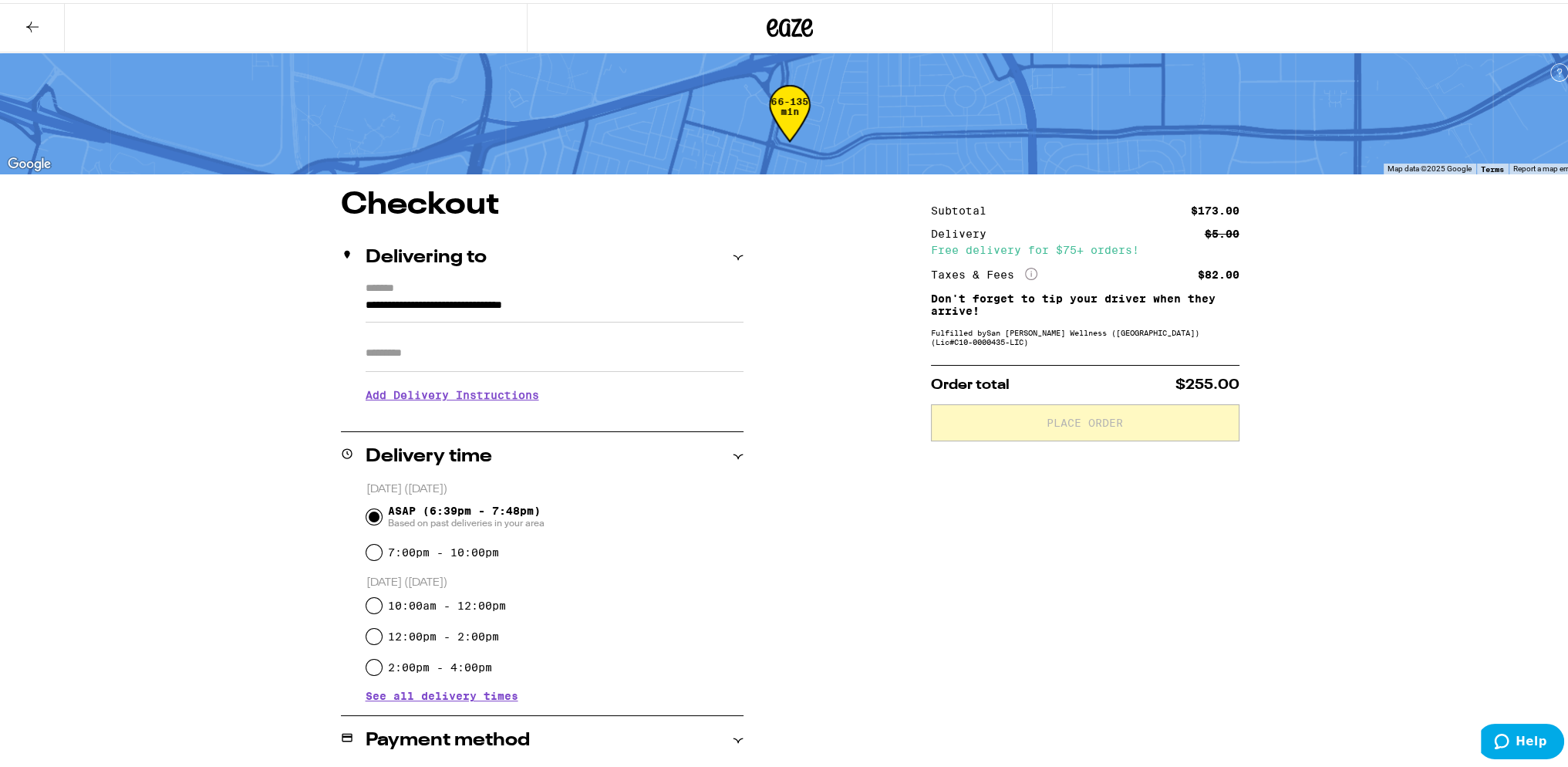
click at [402, 354] on input "Apt/Suite" at bounding box center [554, 351] width 377 height 37
type input "****"
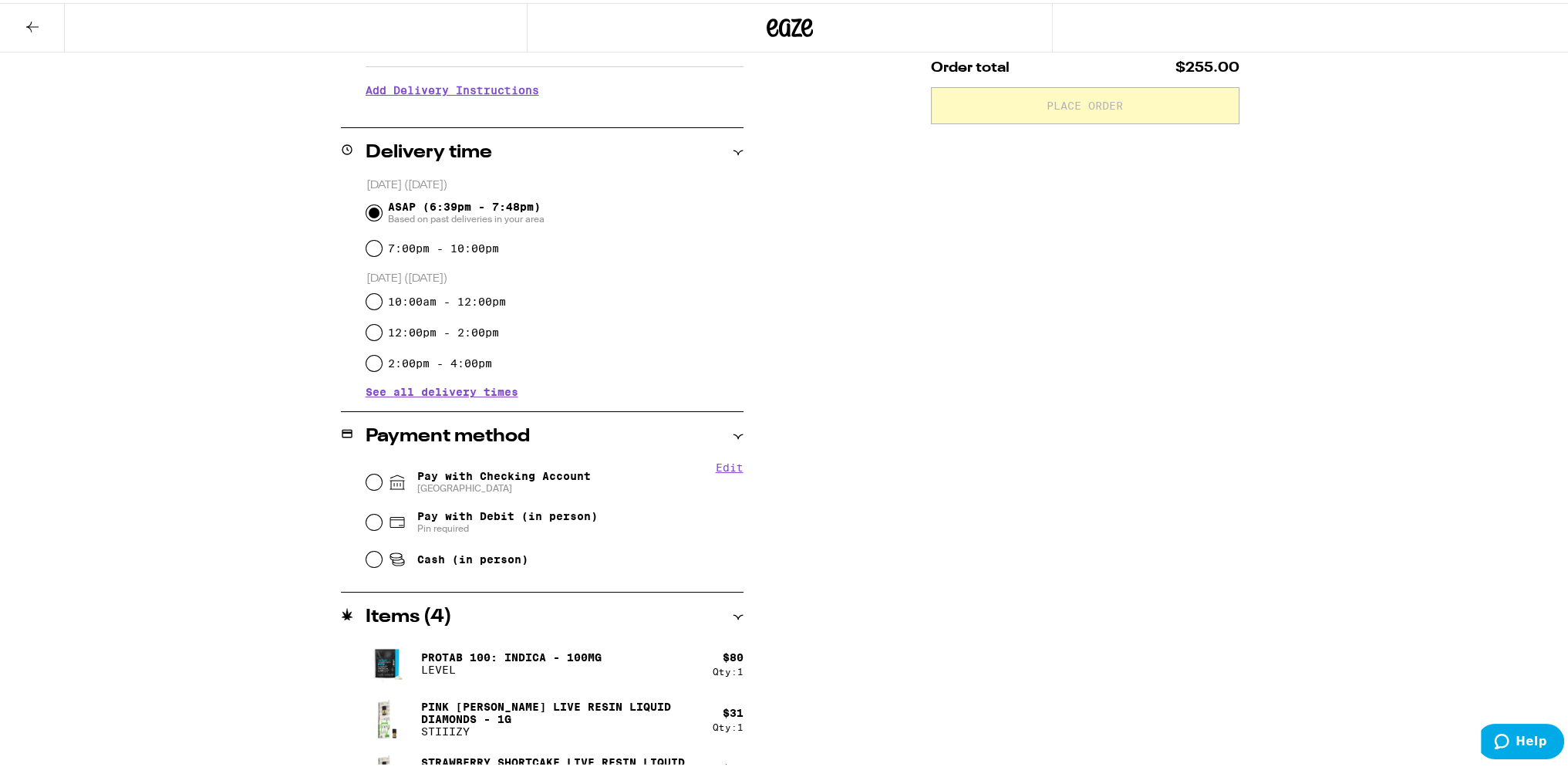
scroll to position [355, 0]
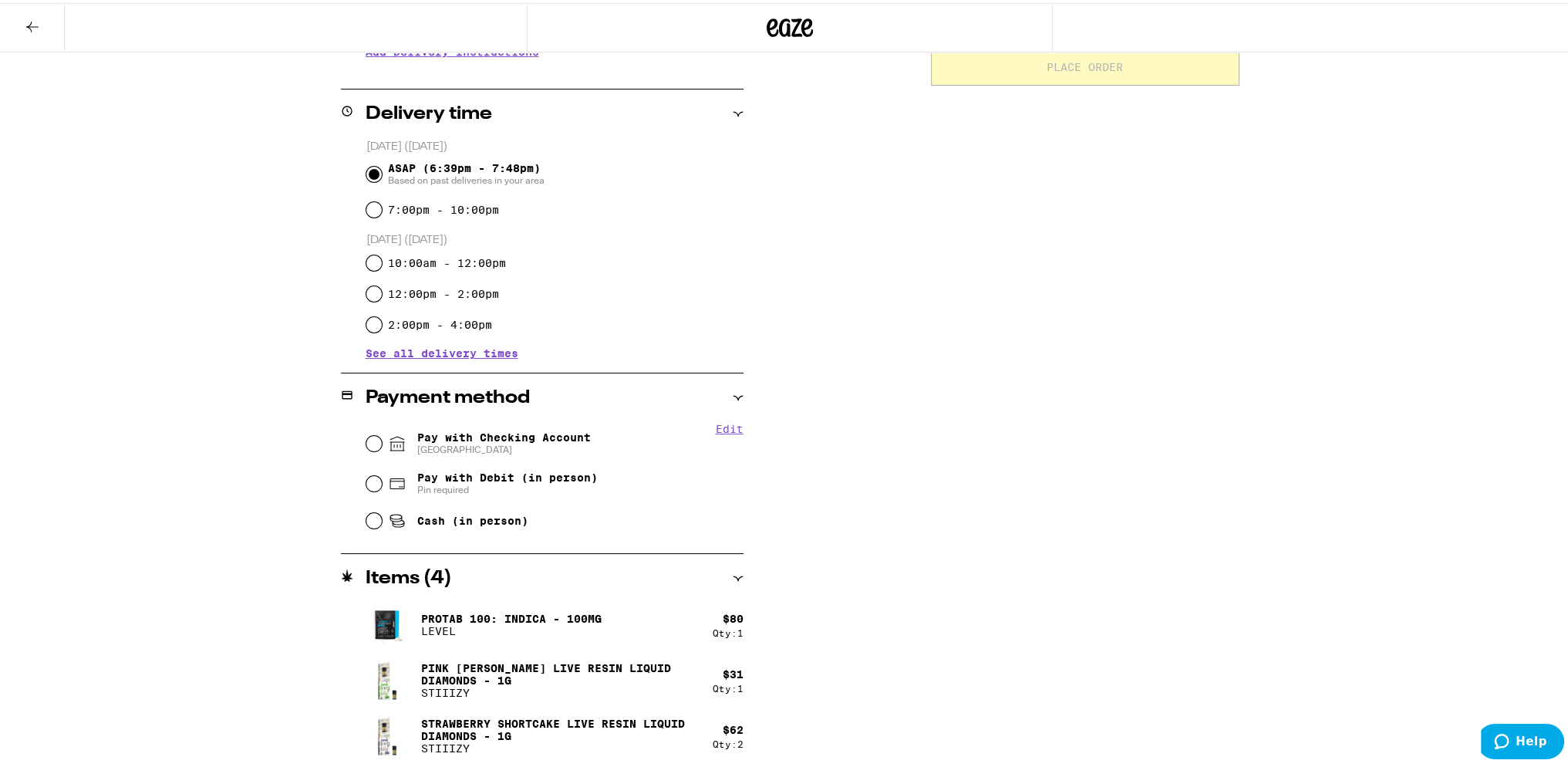
click at [471, 435] on span "Pay with Checking Account CHASE COLLEGE" at bounding box center [504, 441] width 173 height 25
click at [382, 435] on input "Pay with Checking Account CHASE COLLEGE" at bounding box center [374, 441] width 16 height 16
radio input "true"
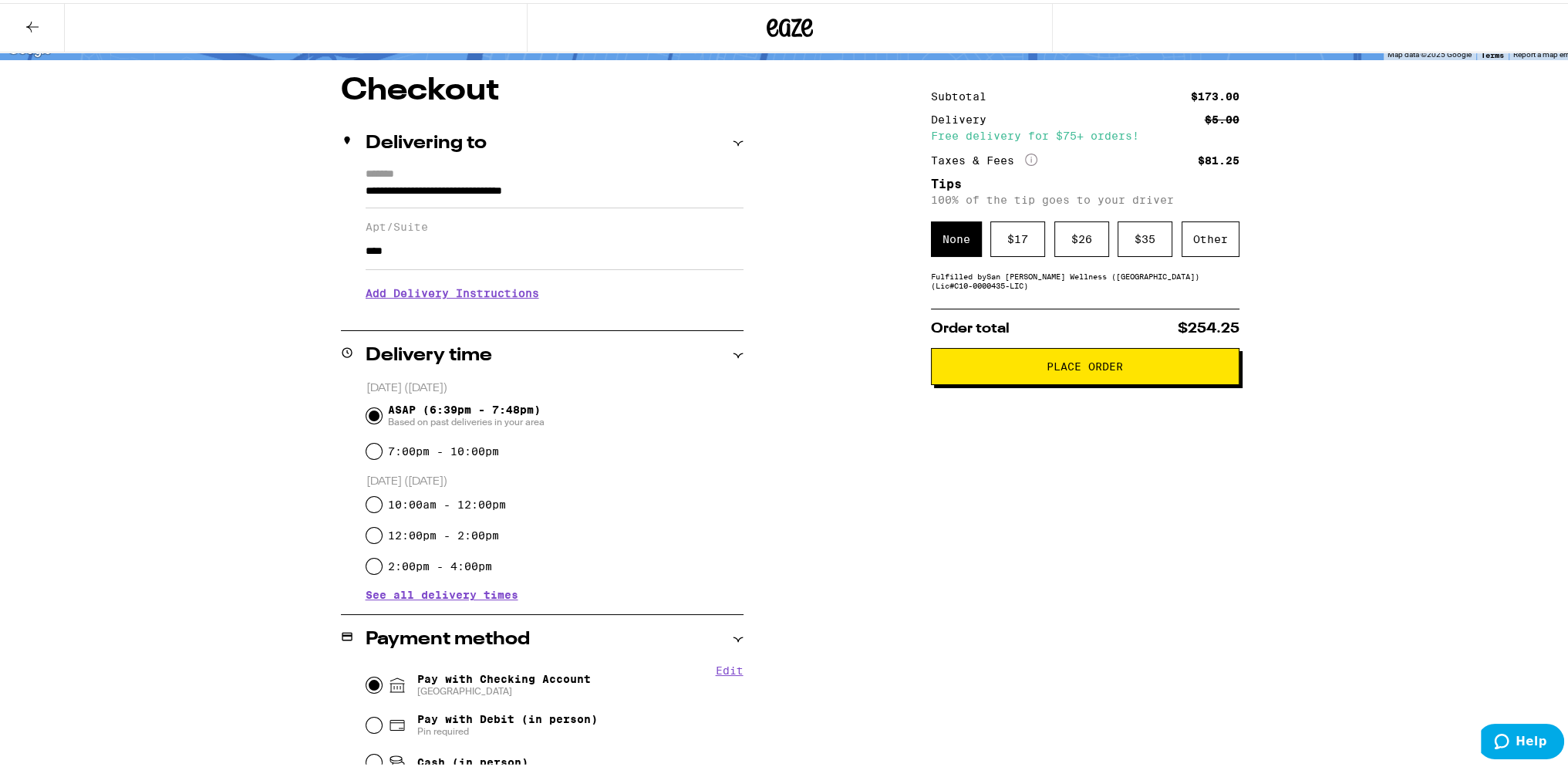
scroll to position [96, 0]
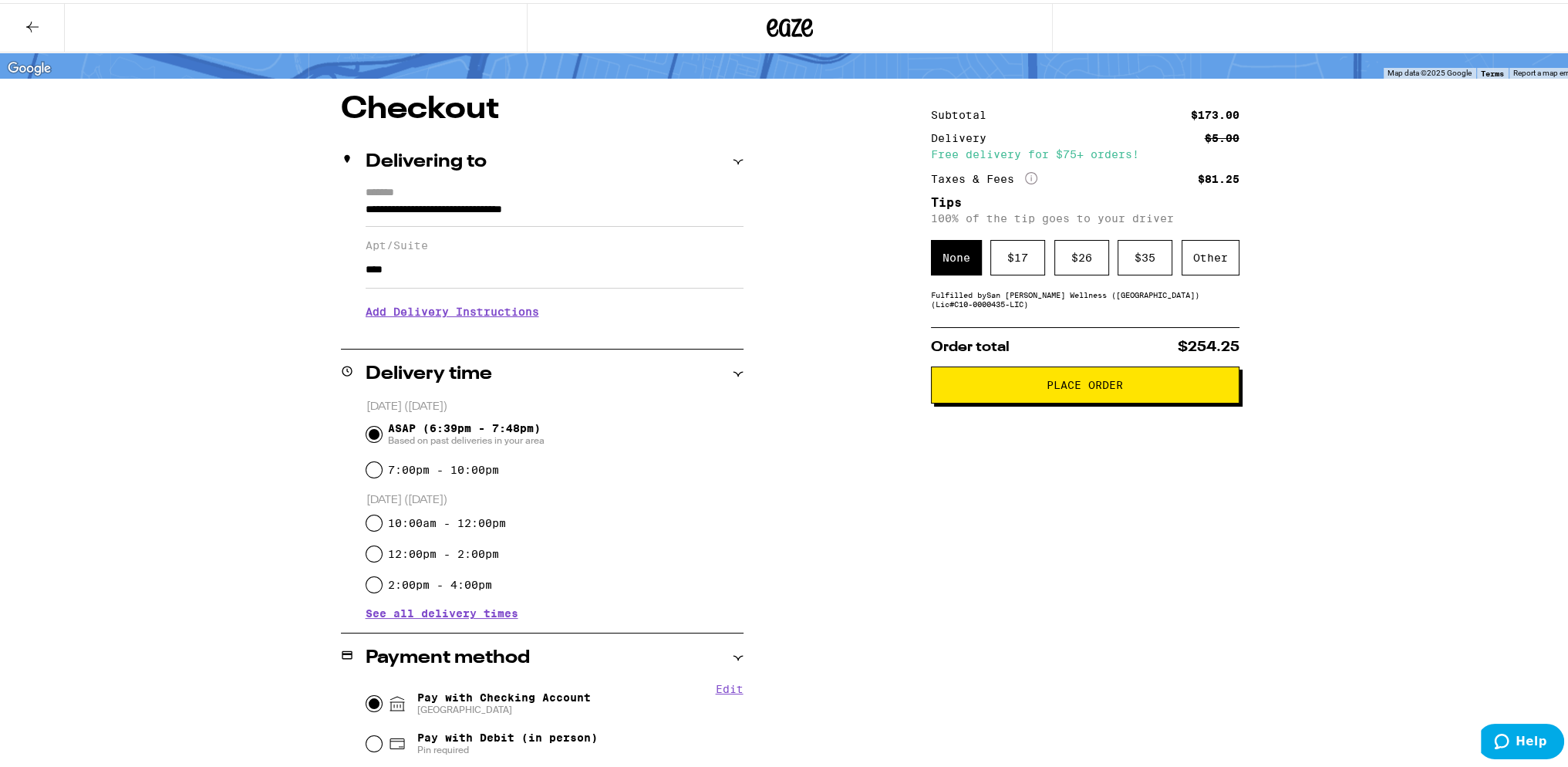
click at [1024, 311] on div "Subtotal $173.00 Delivery $5.00 Free delivery for $75+ orders! Taxes & Fees Mor…" at bounding box center [1085, 583] width 309 height 985
click at [967, 326] on div "Subtotal $173.00 Delivery $5.00 Free delivery for $75+ orders! Taxes & Fees Mor…" at bounding box center [1085, 583] width 309 height 985
click at [1208, 255] on div "Other" at bounding box center [1210, 254] width 57 height 35
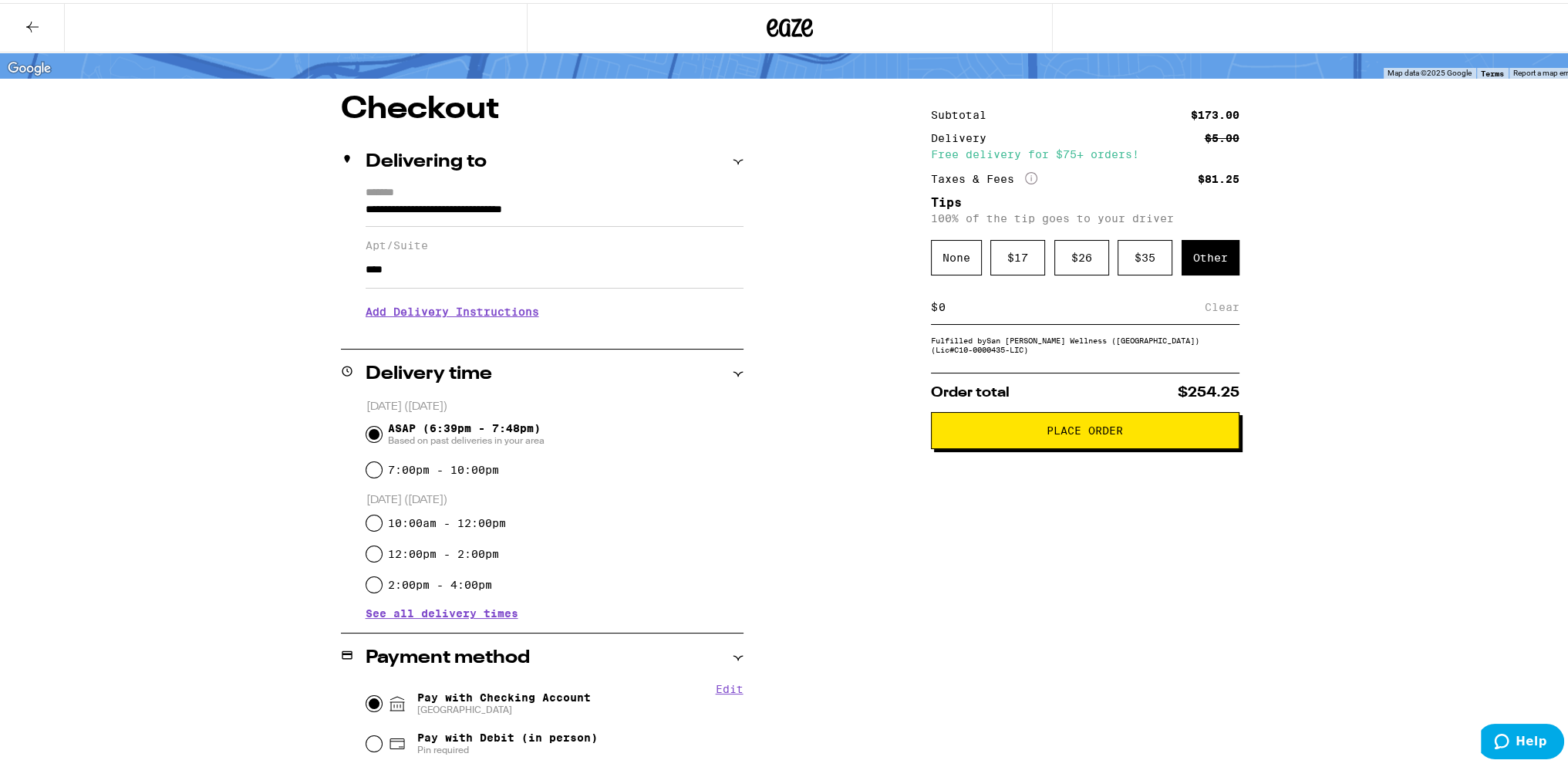
click at [1017, 320] on div "$ Clear" at bounding box center [1085, 303] width 309 height 34
click at [956, 304] on input at bounding box center [1071, 303] width 267 height 14
type input "10"
click at [1214, 302] on div "Save" at bounding box center [1225, 303] width 28 height 34
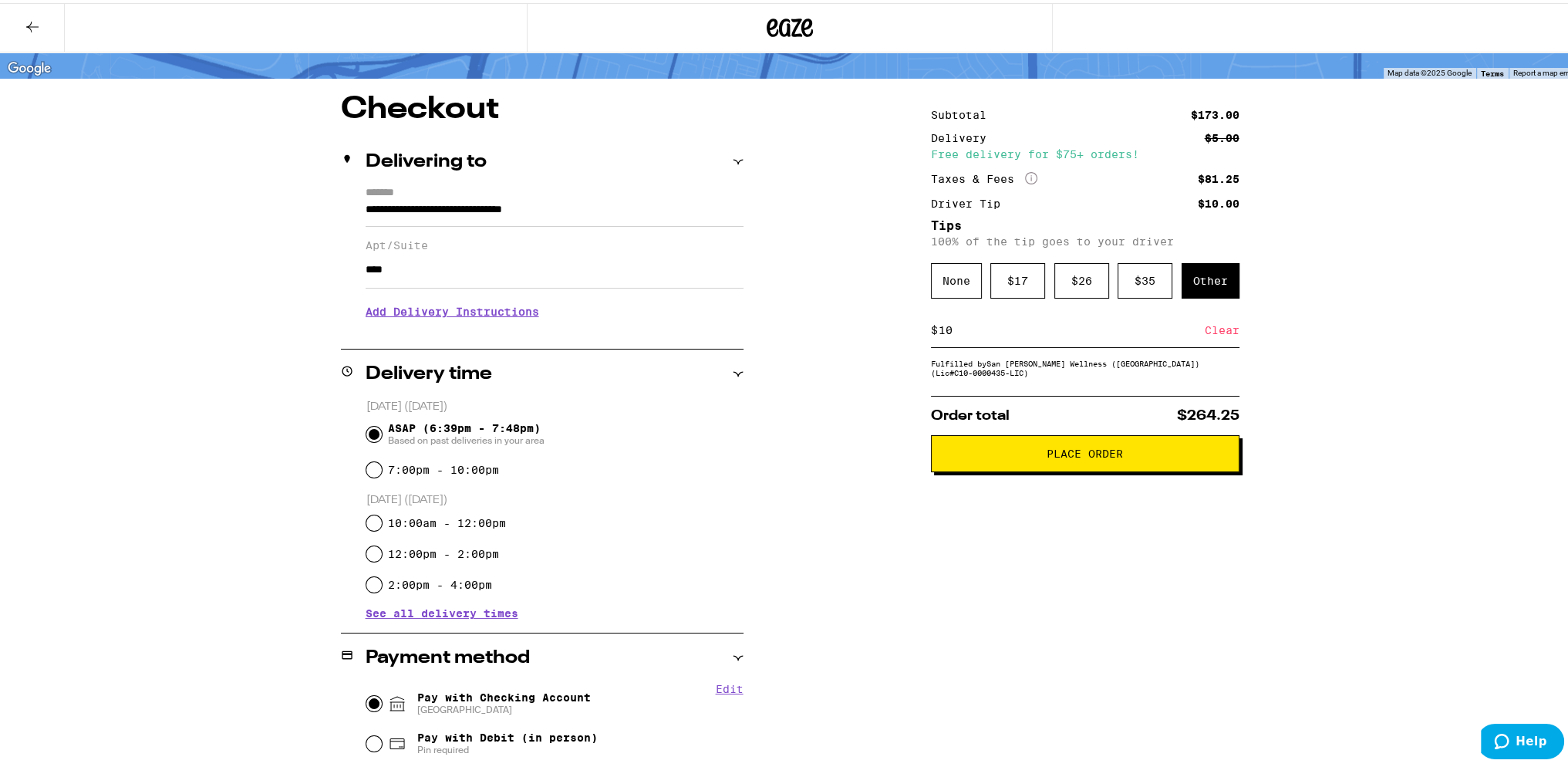
click at [1008, 469] on button "Place Order" at bounding box center [1085, 451] width 309 height 37
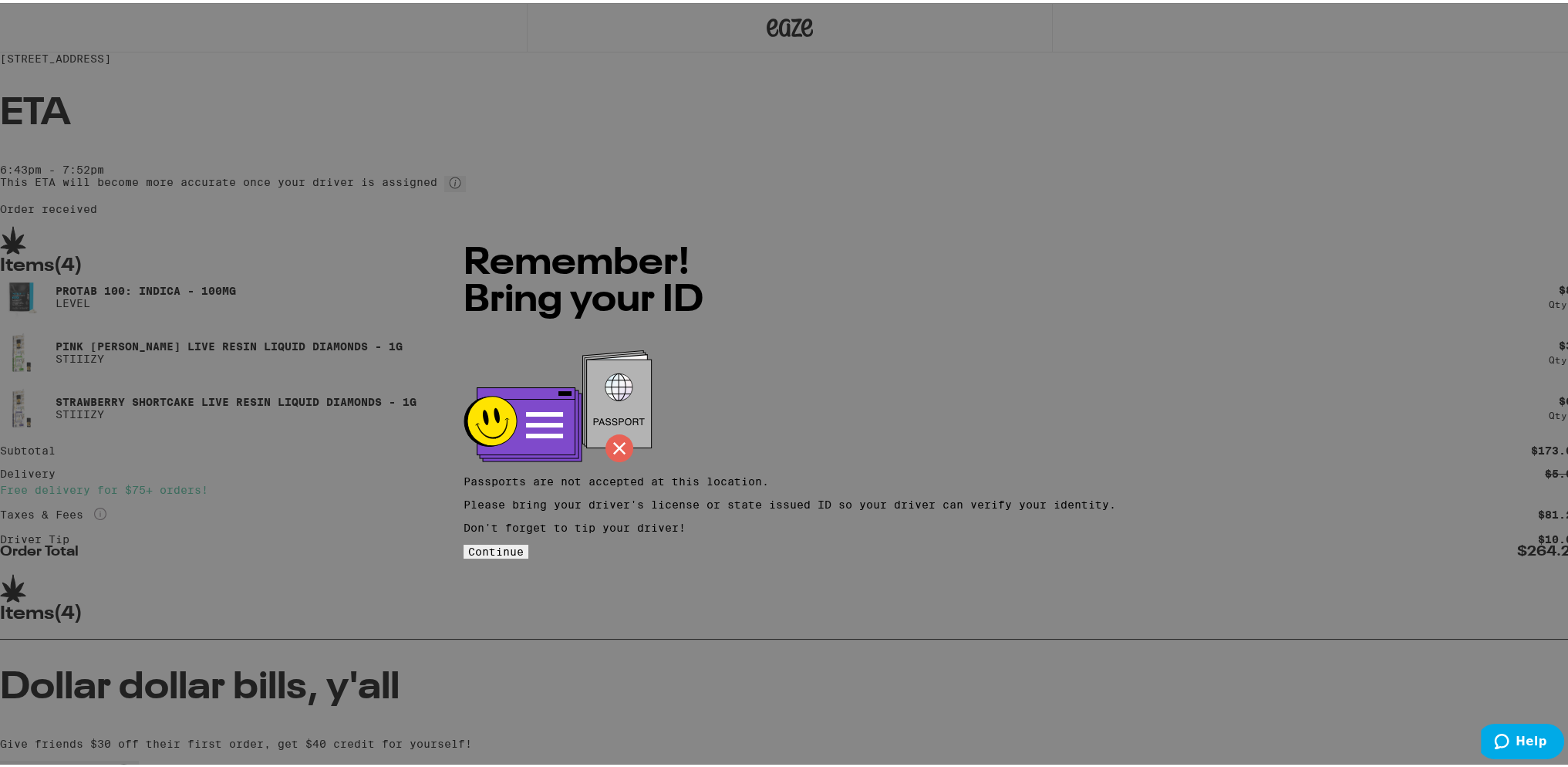
click at [524, 543] on span "Continue" at bounding box center [496, 548] width 56 height 12
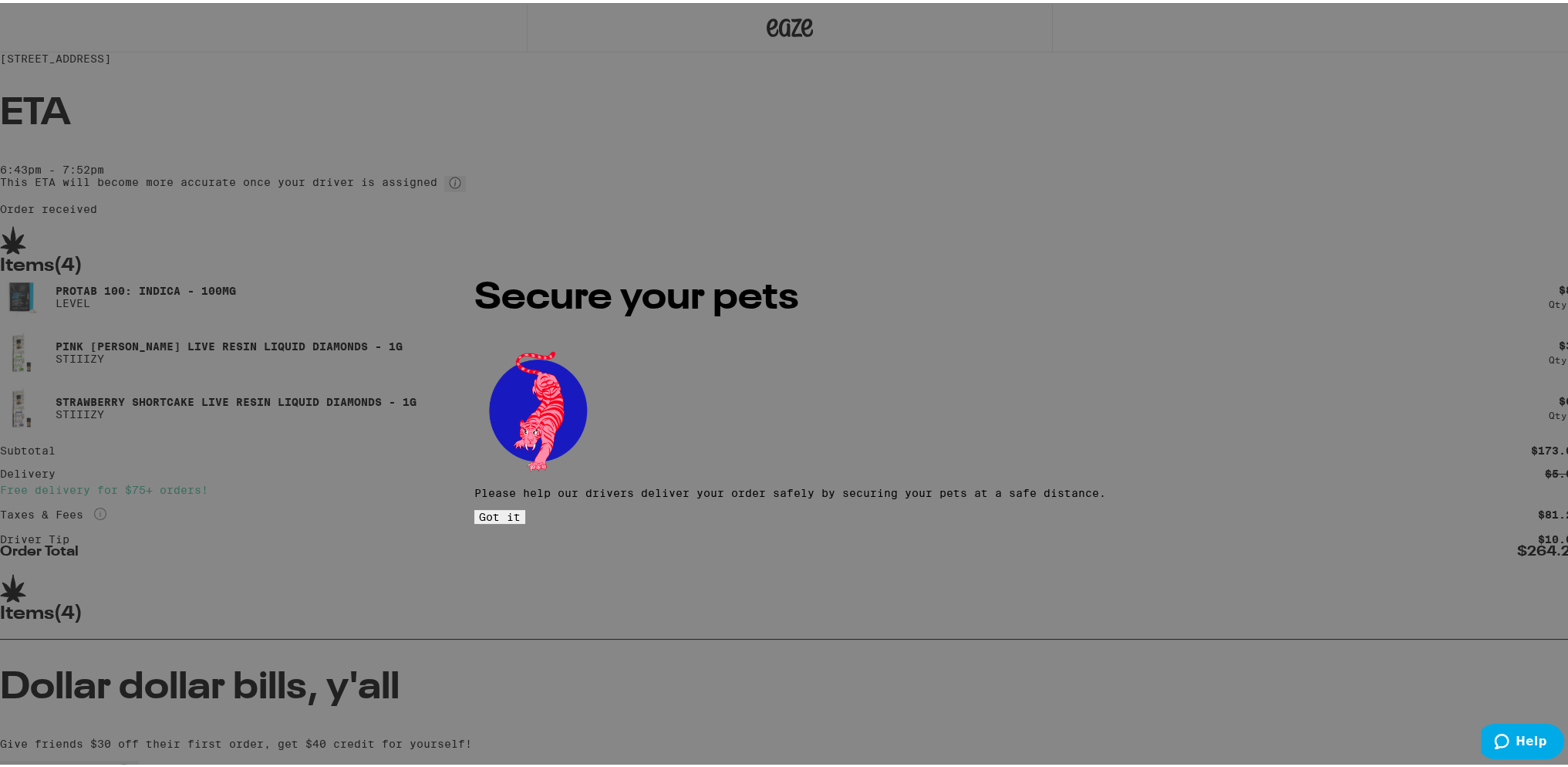
click at [520, 507] on span "Got it" at bounding box center [499, 513] width 42 height 12
